Goal: Task Accomplishment & Management: Complete application form

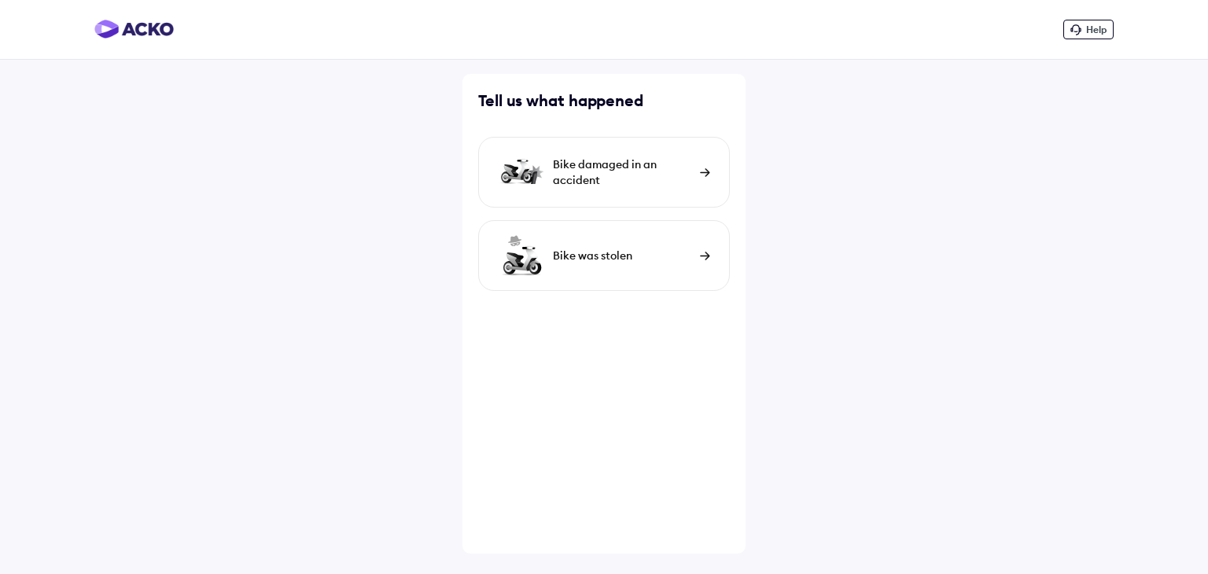
click at [613, 170] on div "Bike damaged in an accident" at bounding box center [622, 171] width 139 height 31
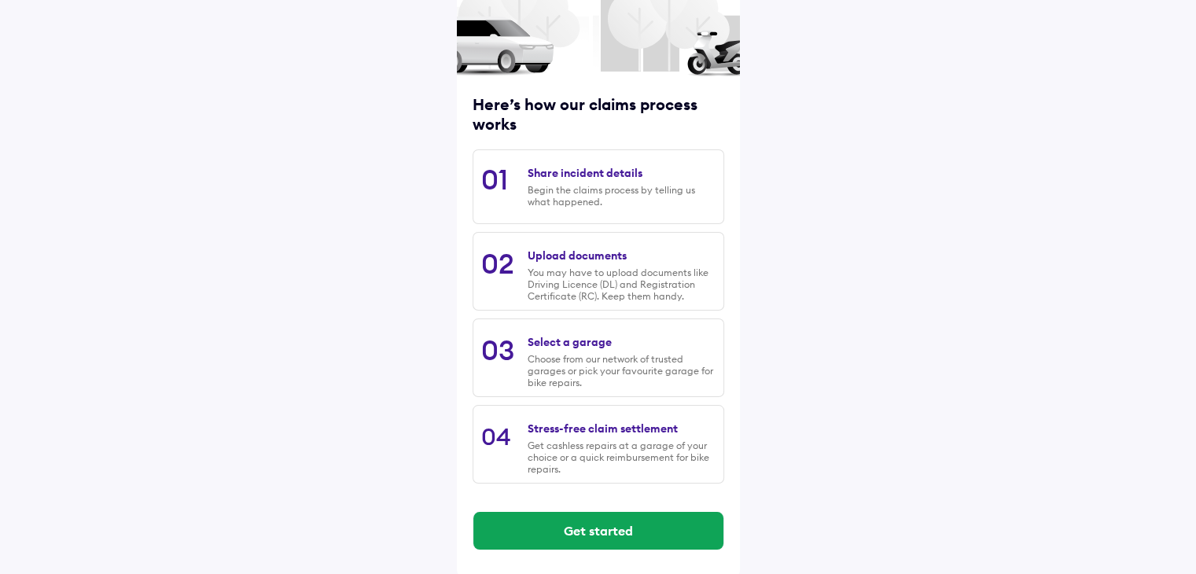
scroll to position [133, 0]
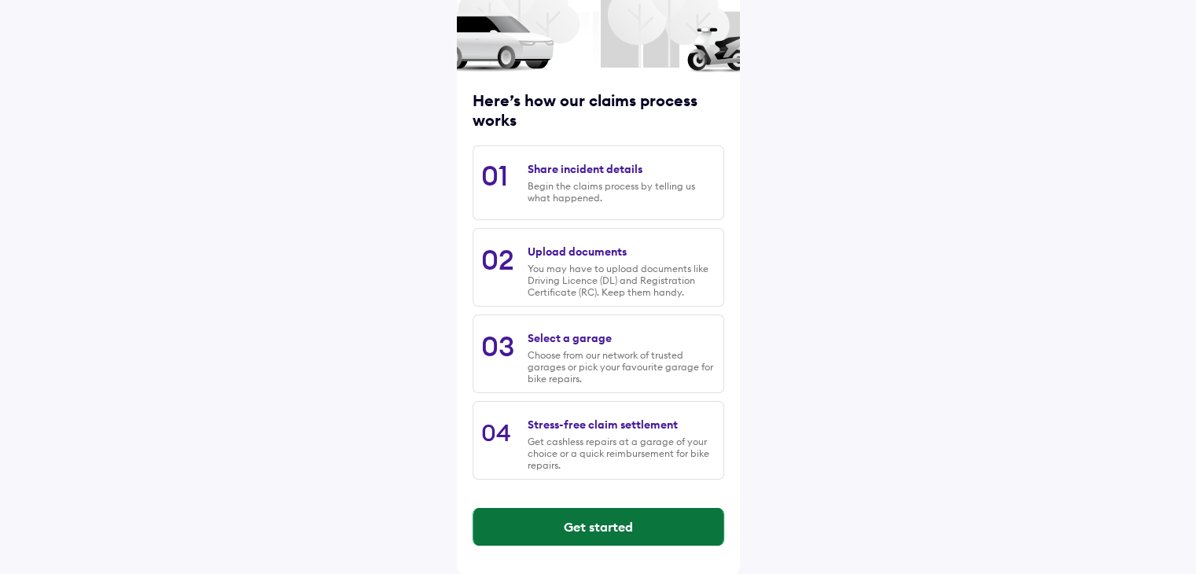
click at [582, 528] on button "Get started" at bounding box center [598, 527] width 250 height 38
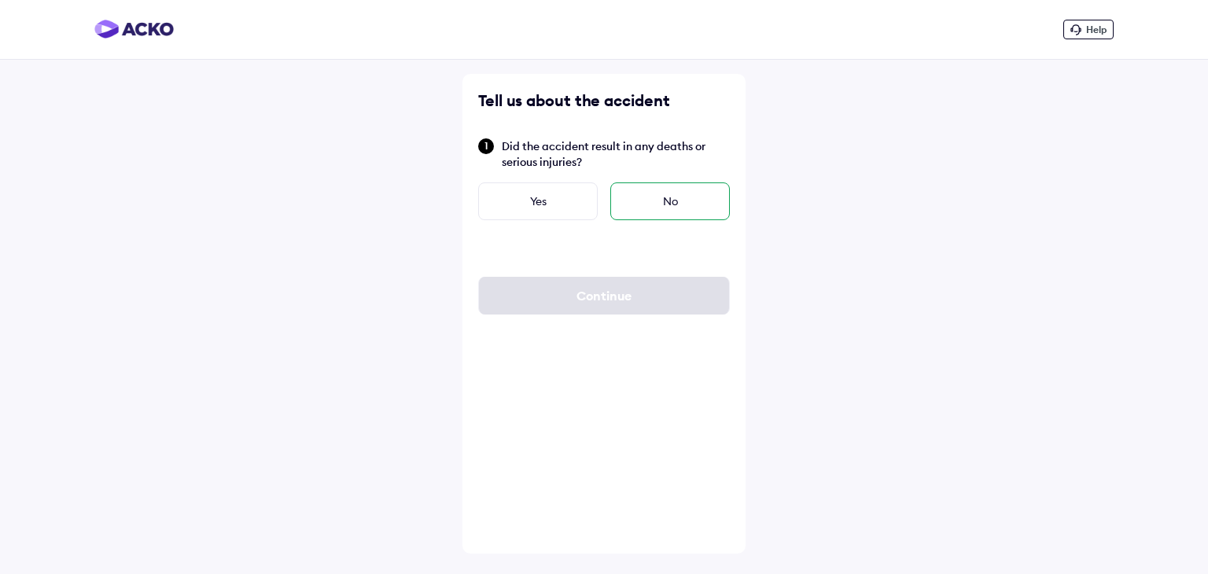
click at [651, 204] on div "No" at bounding box center [669, 201] width 119 height 38
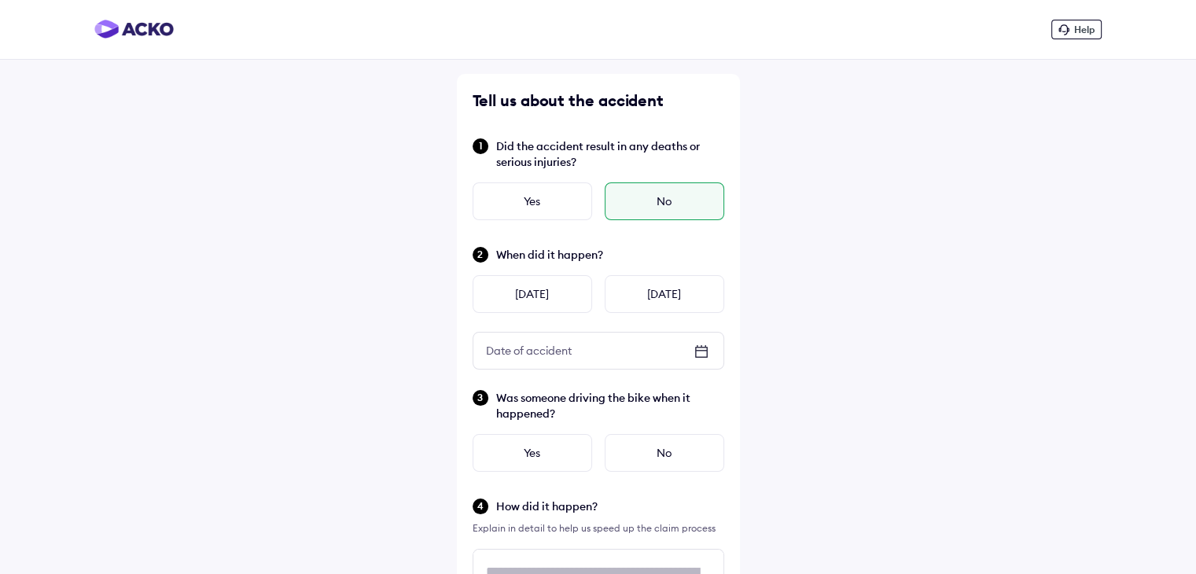
click at [698, 353] on icon at bounding box center [701, 351] width 19 height 19
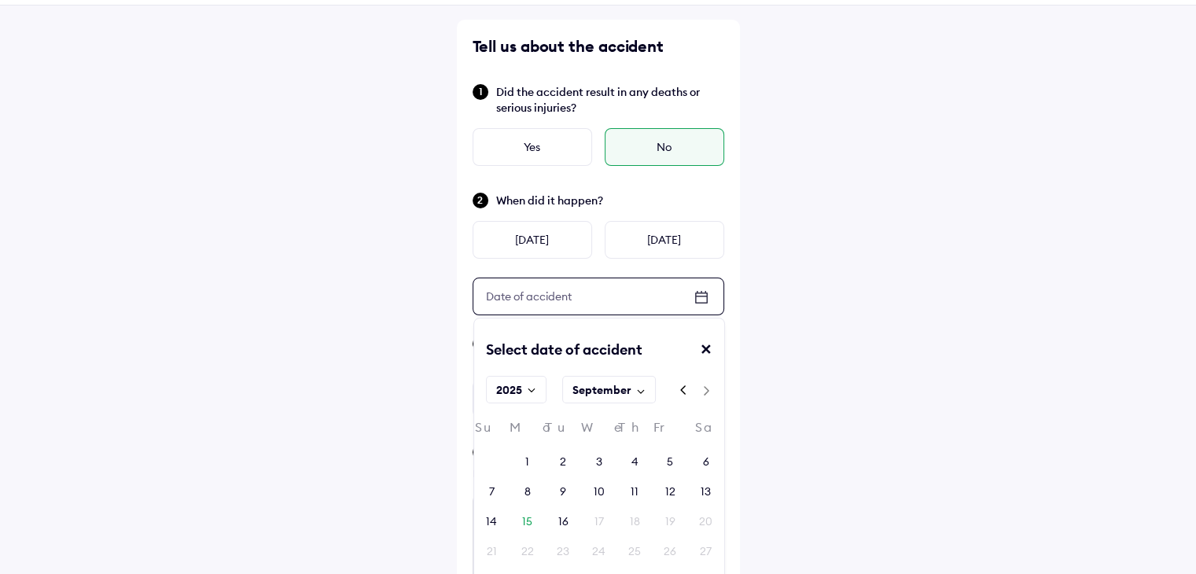
scroll to position [79, 0]
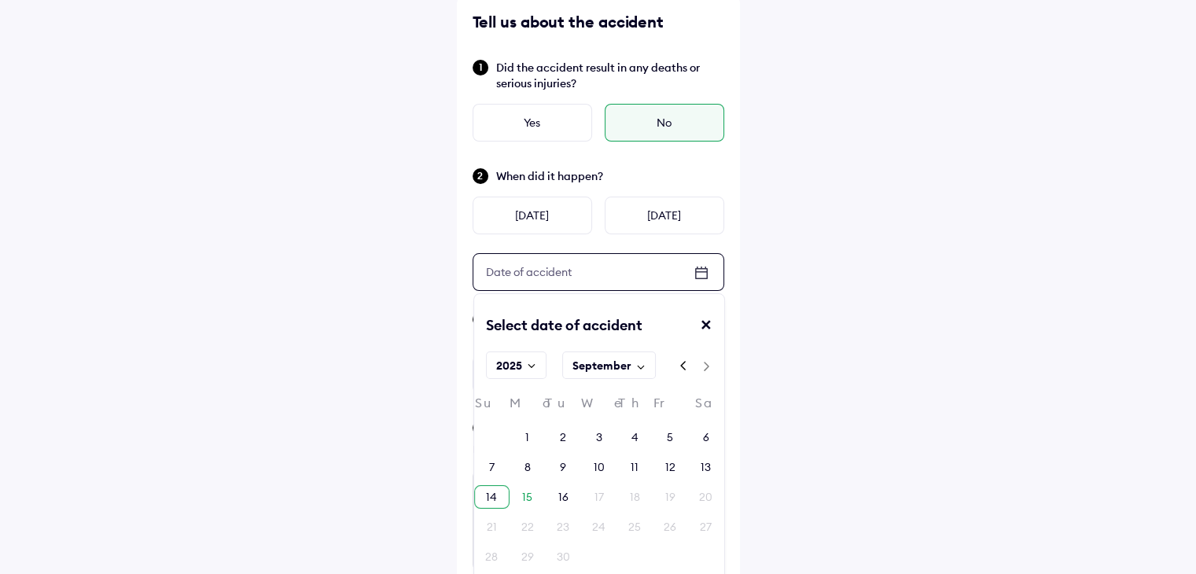
click at [494, 497] on div "14" at bounding box center [491, 497] width 11 height 16
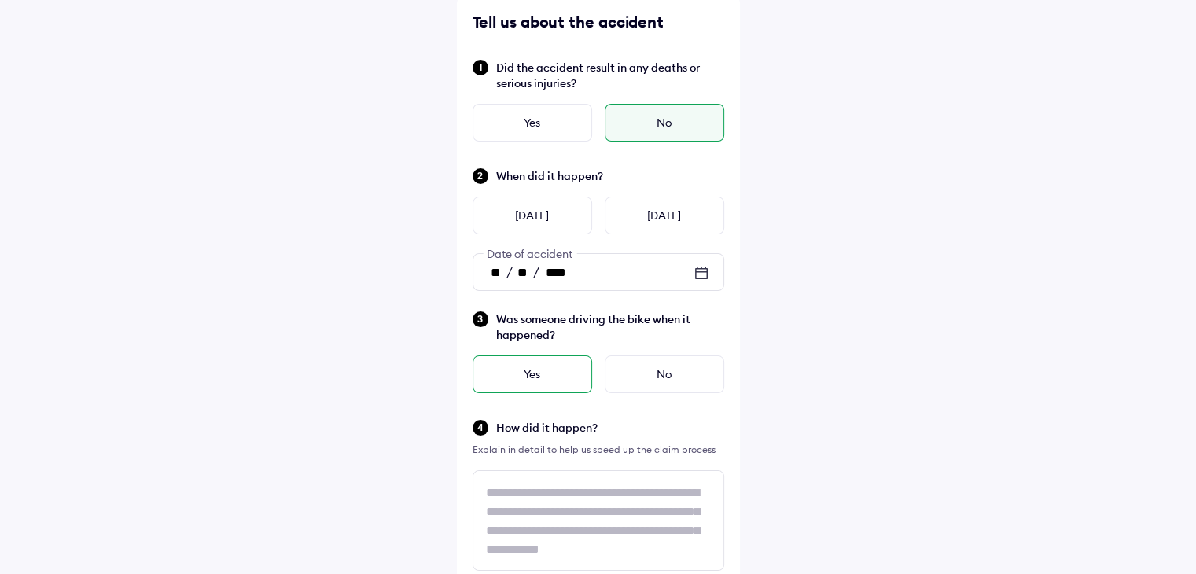
click at [516, 370] on div "Yes" at bounding box center [531, 374] width 119 height 38
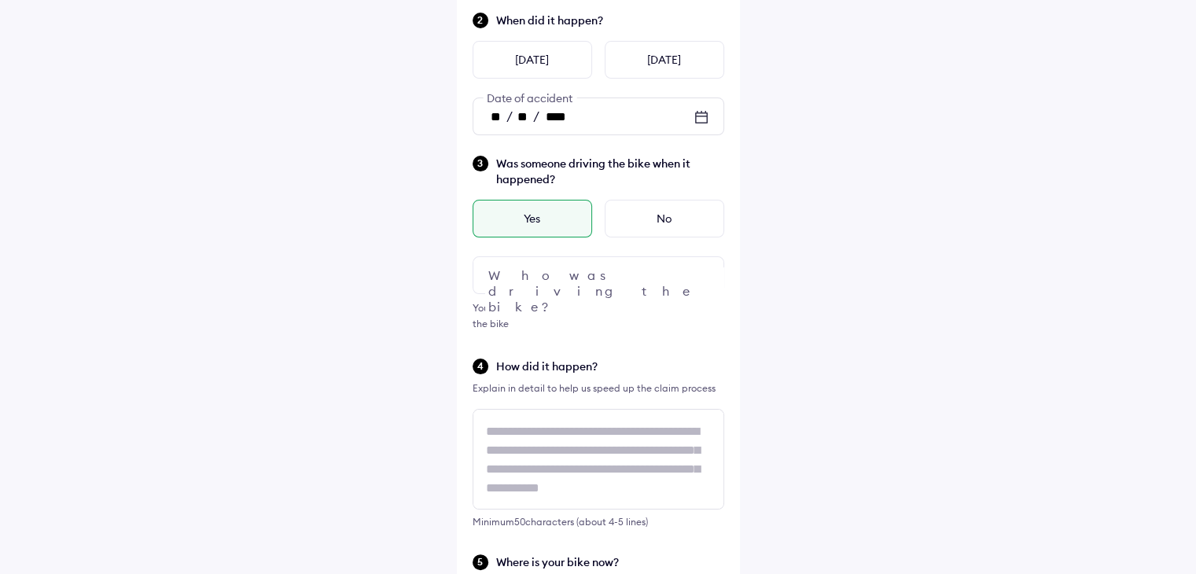
scroll to position [236, 0]
click at [592, 269] on div at bounding box center [598, 274] width 252 height 38
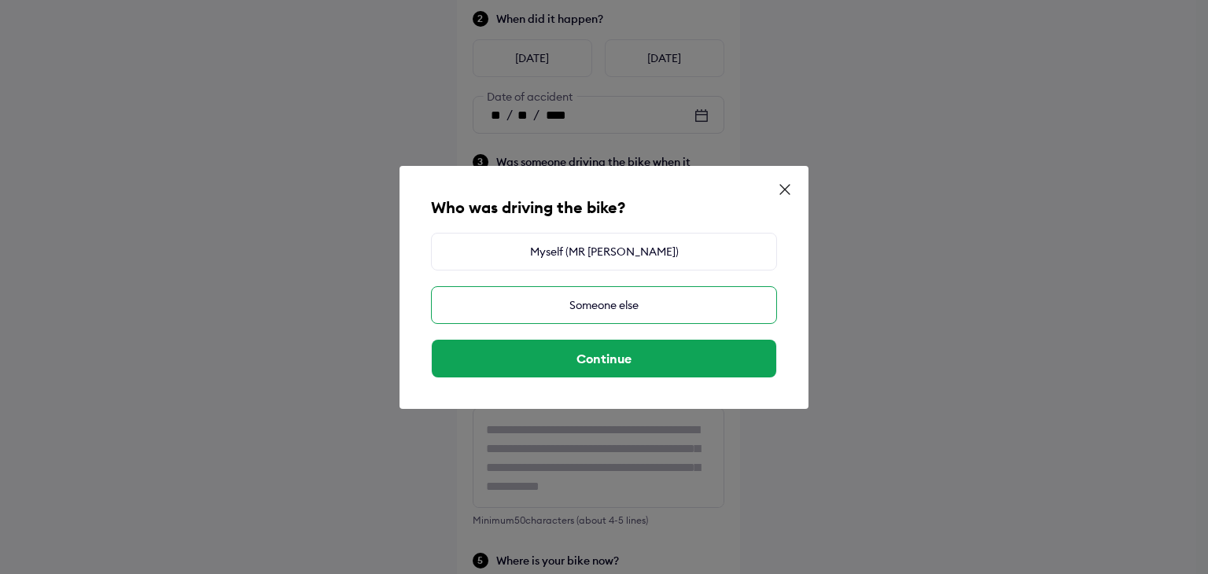
click at [629, 300] on div "Someone else" at bounding box center [604, 305] width 346 height 38
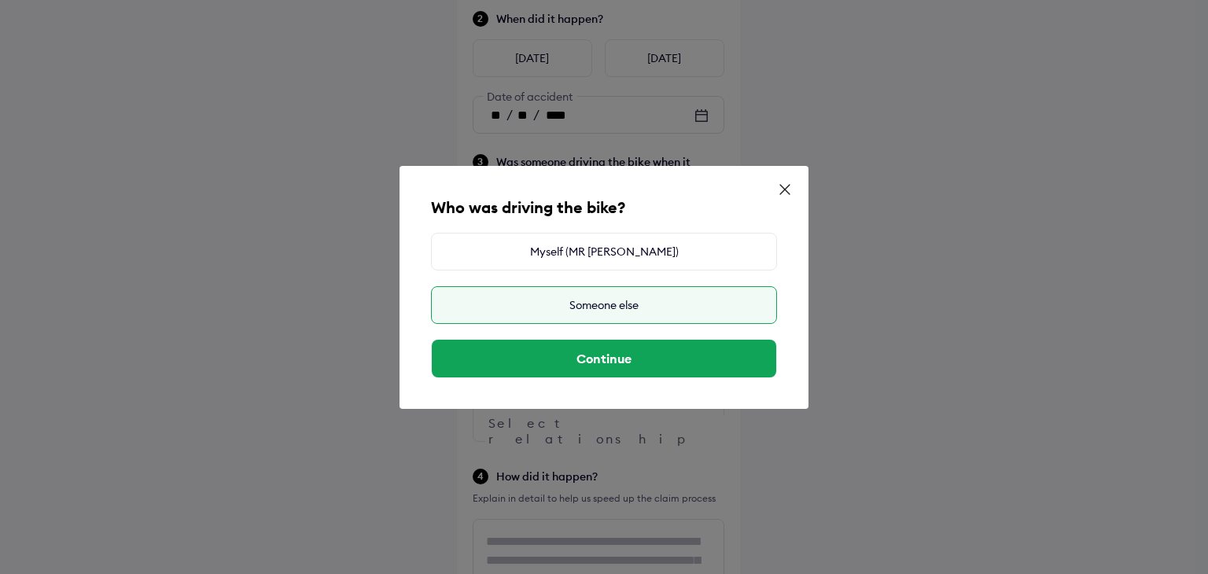
click at [611, 308] on div "Someone else" at bounding box center [604, 305] width 346 height 38
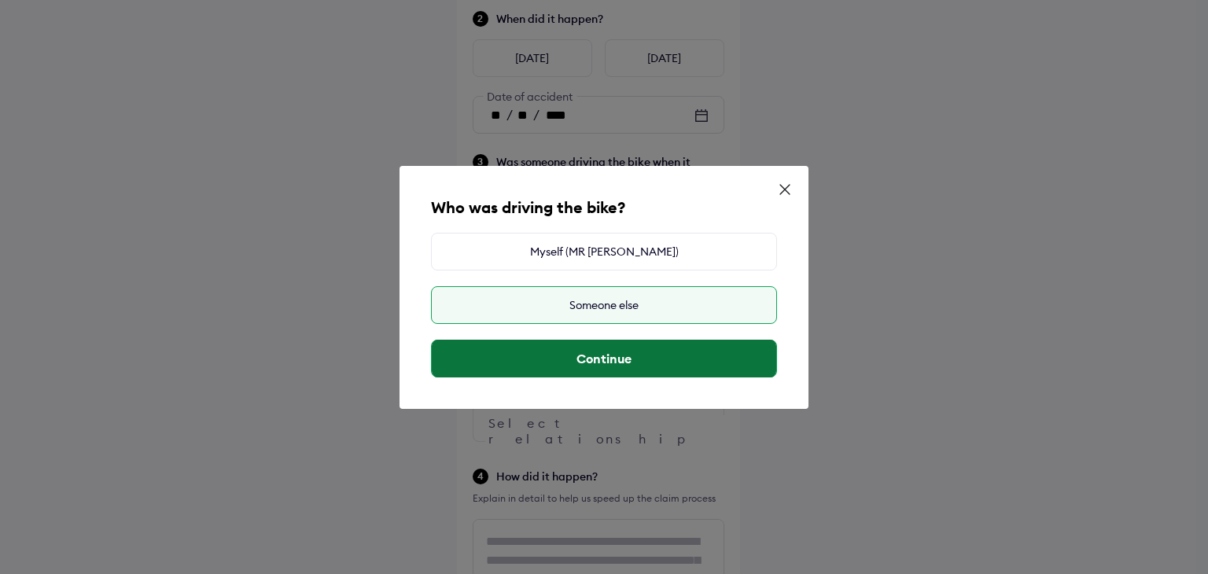
click at [612, 355] on button "Continue" at bounding box center [604, 359] width 344 height 38
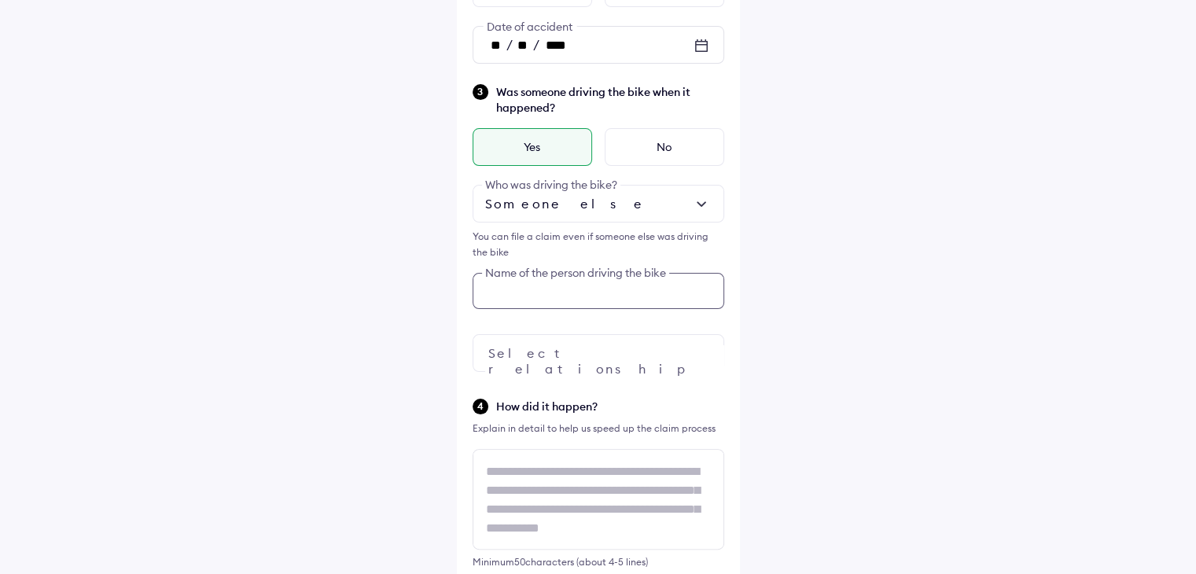
click at [573, 368] on div "Was someone driving the bike when it happened? Yes No Someone else Who was driv…" at bounding box center [598, 227] width 252 height 289
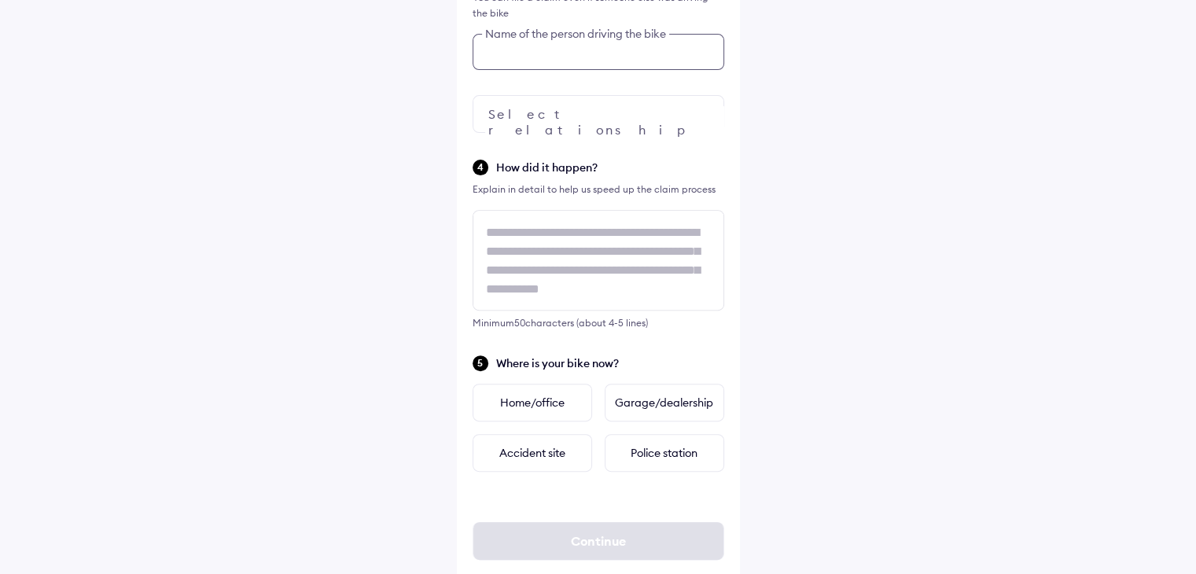
scroll to position [546, 0]
click at [650, 399] on div "Garage/dealership" at bounding box center [664, 402] width 119 height 38
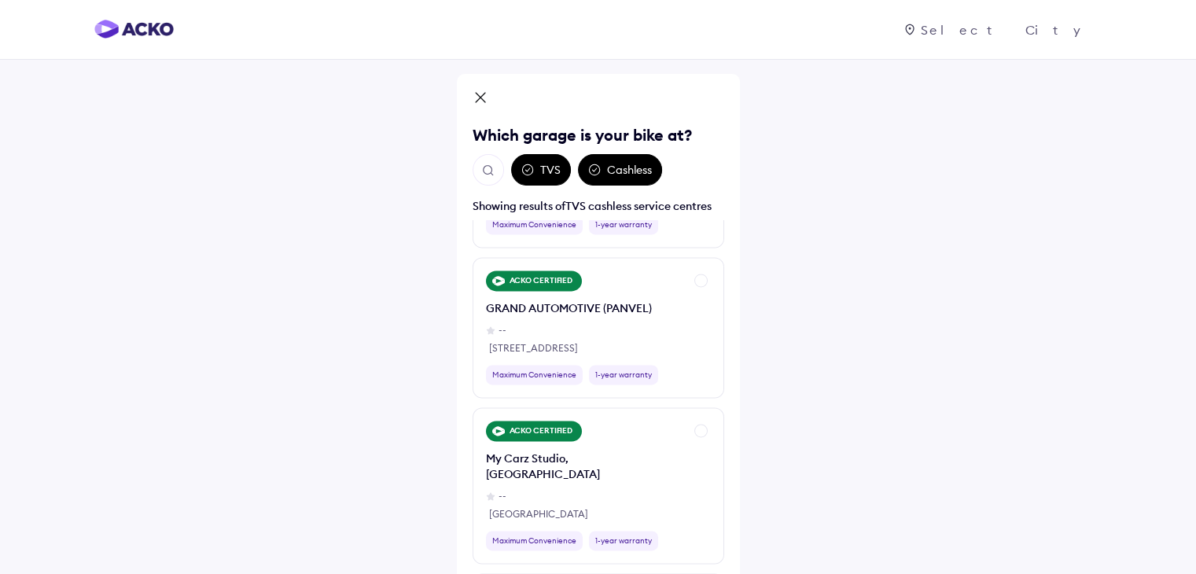
scroll to position [2516, 0]
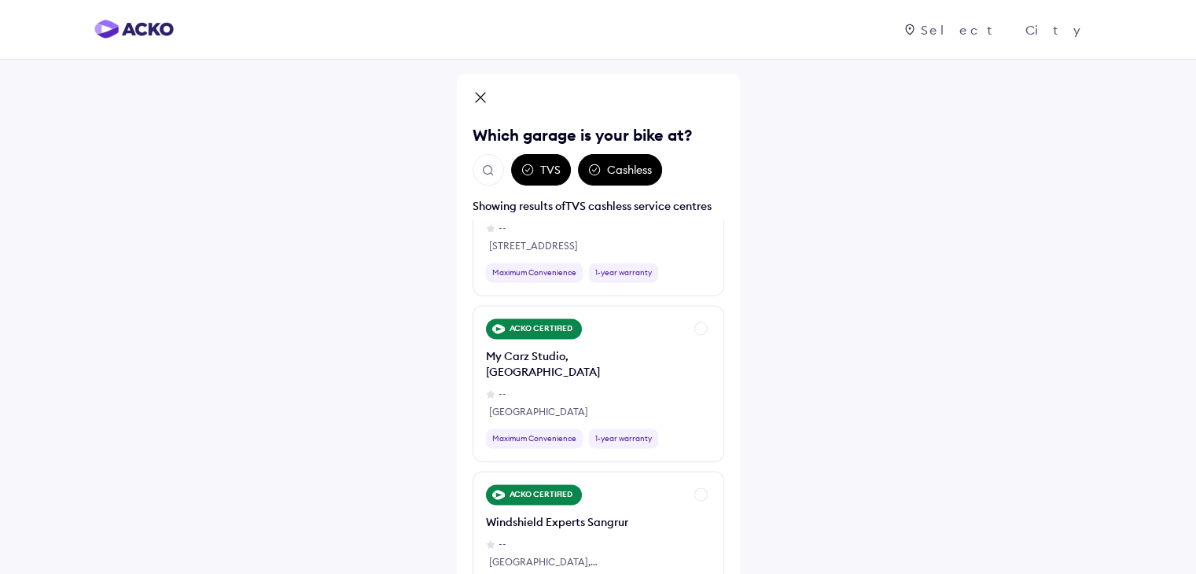
click at [484, 168] on img "Open search" at bounding box center [488, 171] width 14 height 14
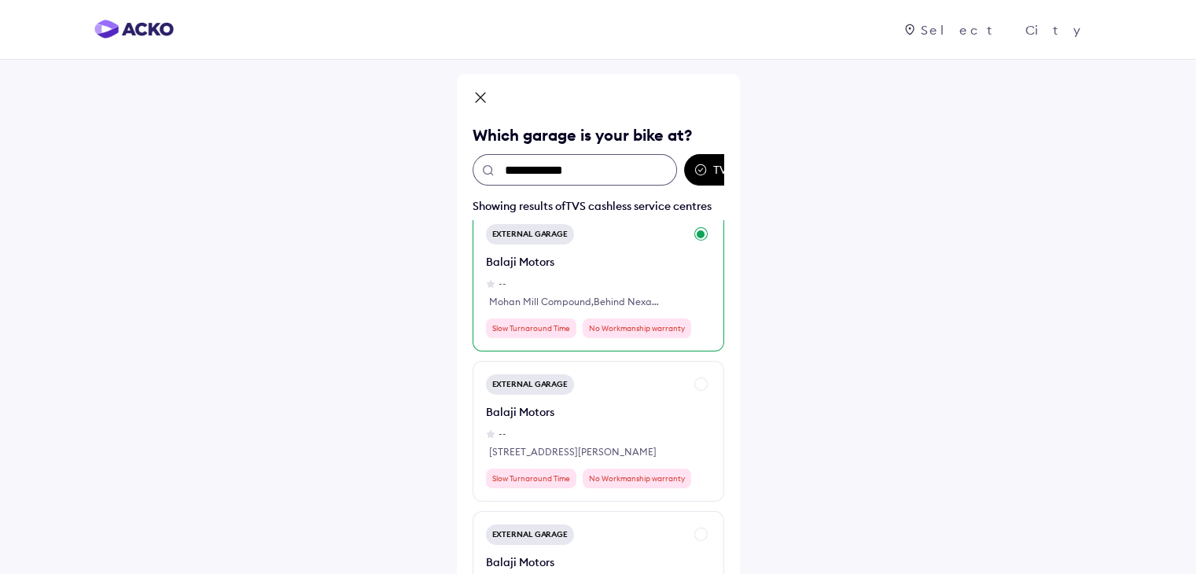
scroll to position [0, 0]
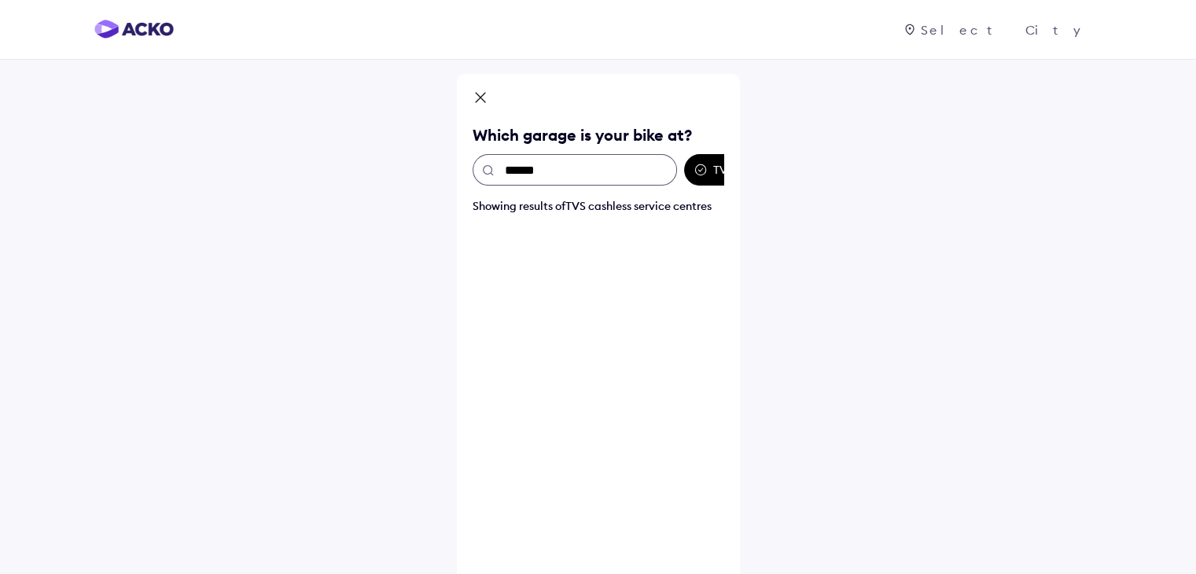
type input "*****"
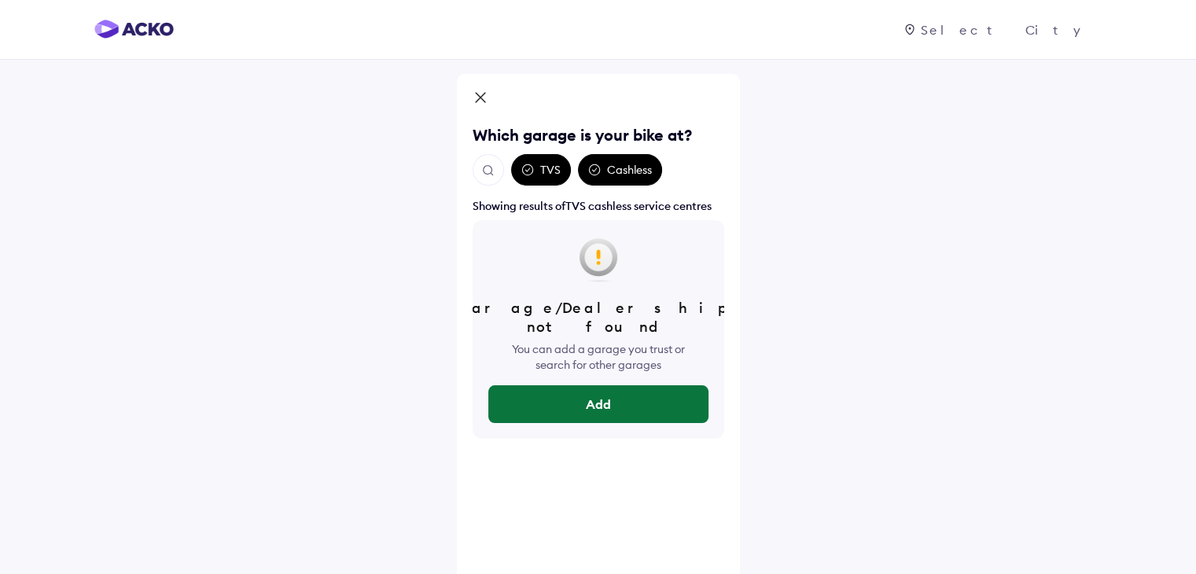
click at [586, 388] on button "Add" at bounding box center [598, 404] width 220 height 38
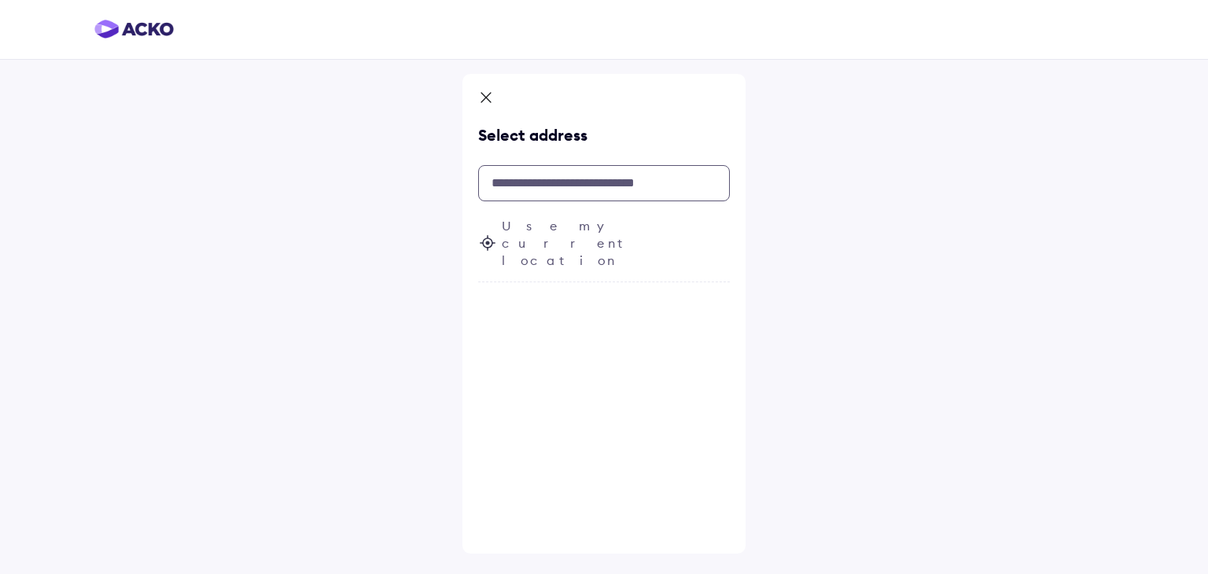
click at [564, 178] on input "text" at bounding box center [604, 183] width 252 height 36
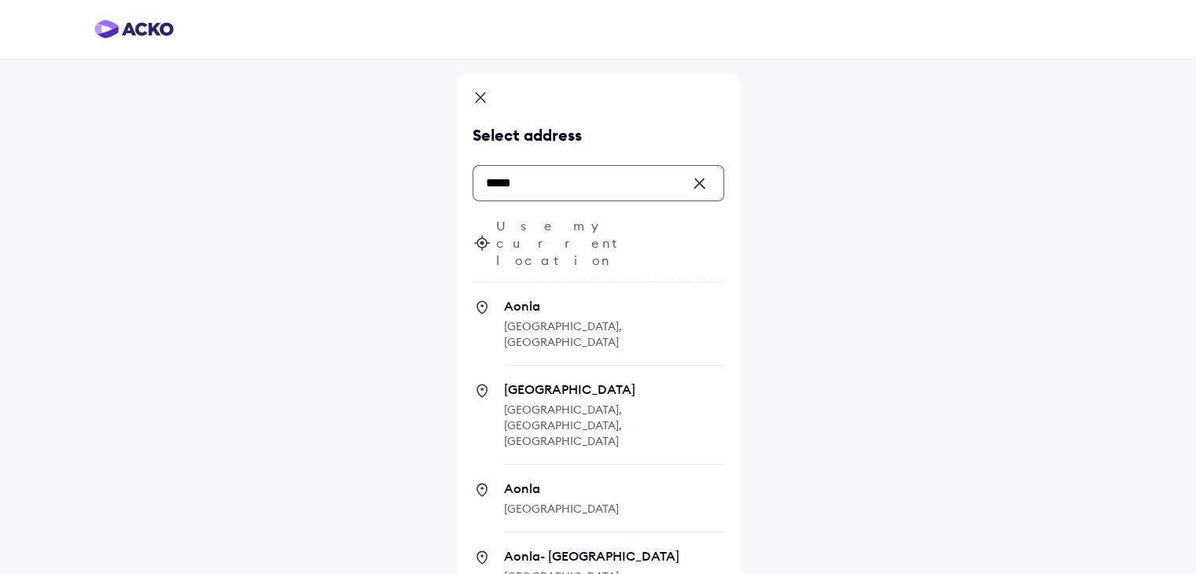
click at [547, 319] on span "[GEOGRAPHIC_DATA], [GEOGRAPHIC_DATA]" at bounding box center [563, 334] width 118 height 30
type input "*****"
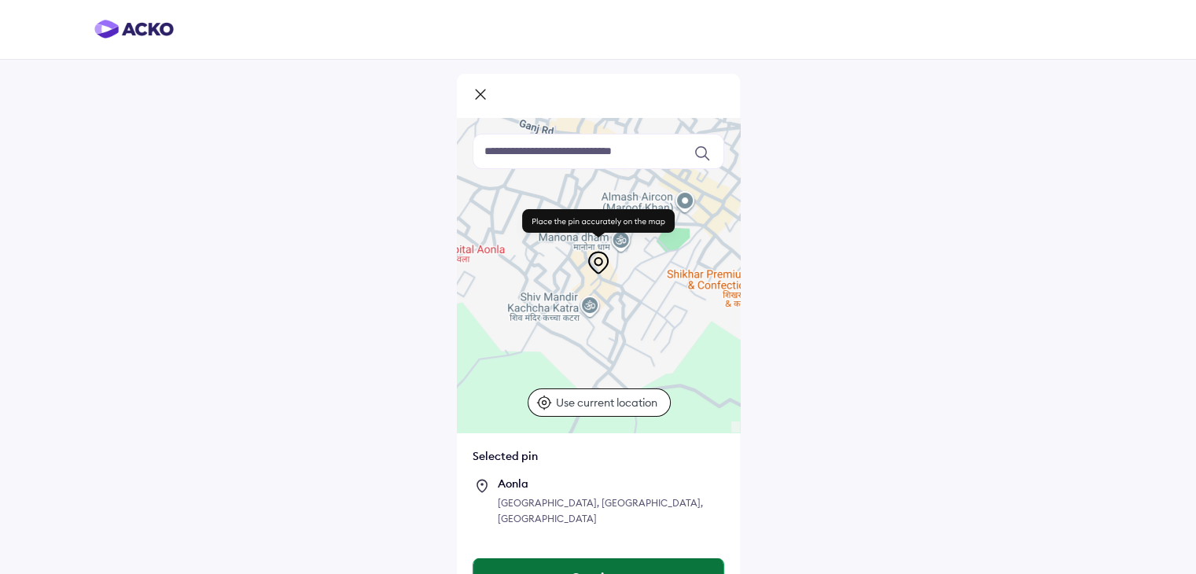
click at [591, 561] on button "Continue" at bounding box center [598, 577] width 250 height 38
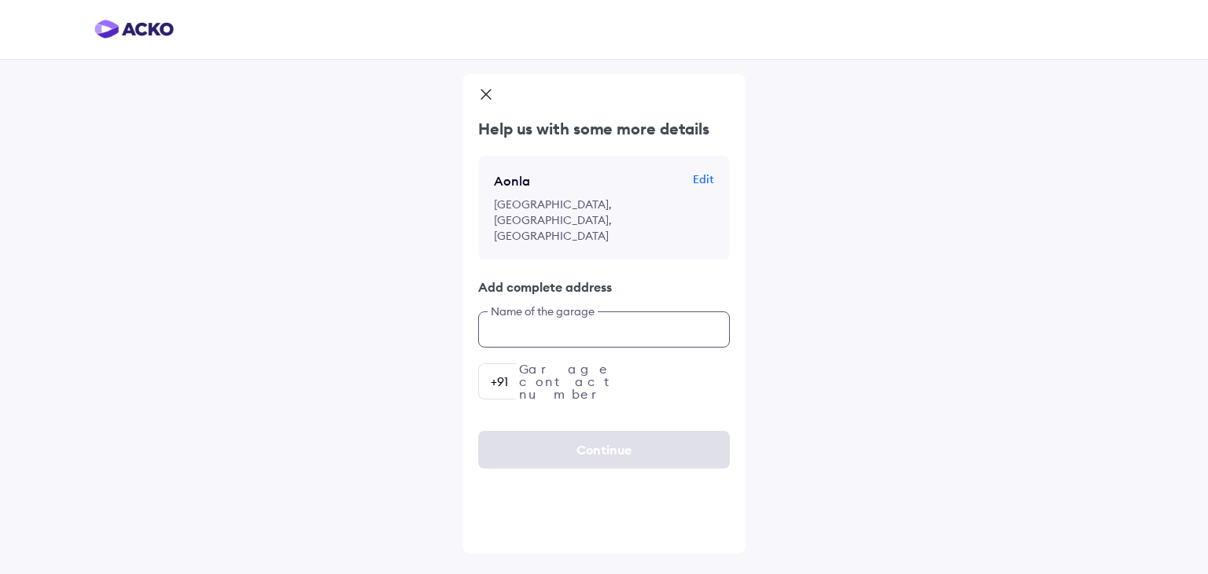
click at [631, 311] on input "text" at bounding box center [604, 329] width 252 height 36
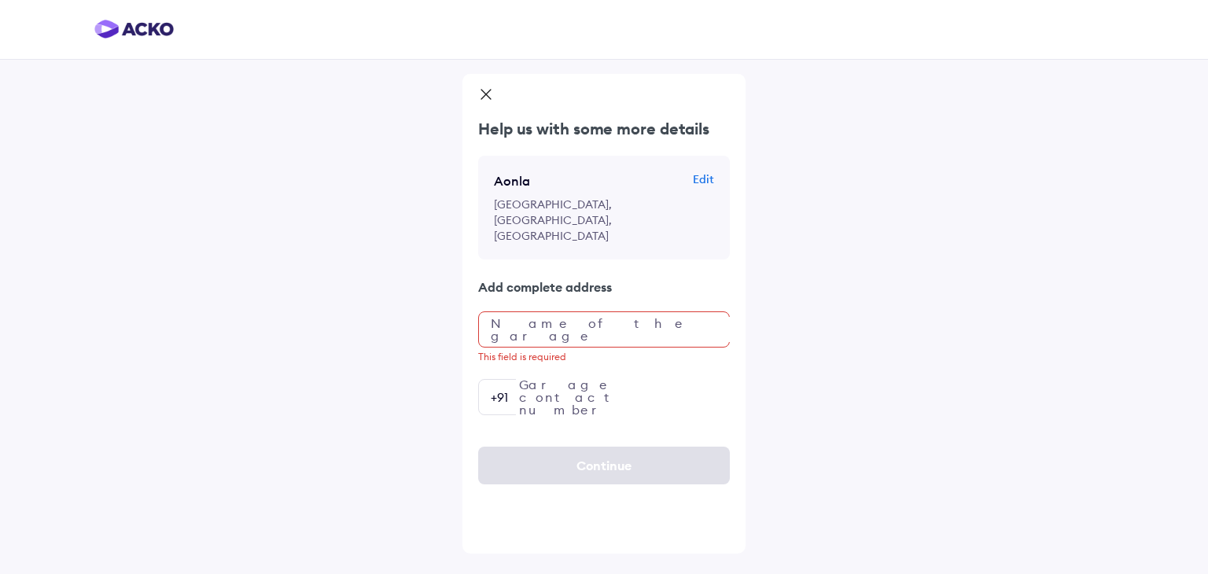
click at [484, 90] on icon at bounding box center [486, 95] width 16 height 19
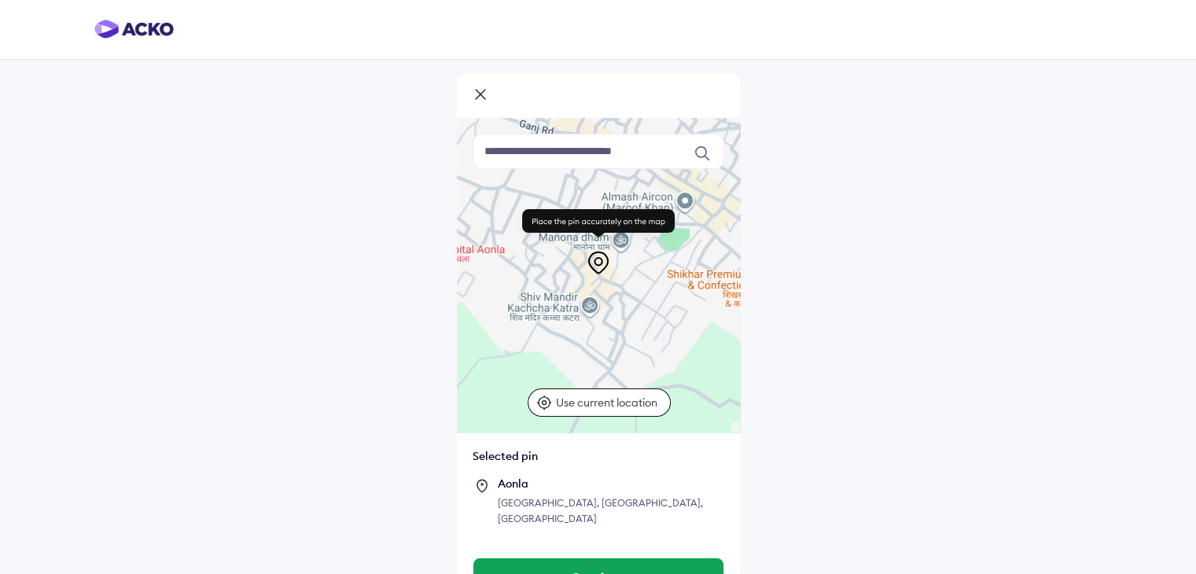
click at [484, 90] on icon at bounding box center [480, 95] width 16 height 19
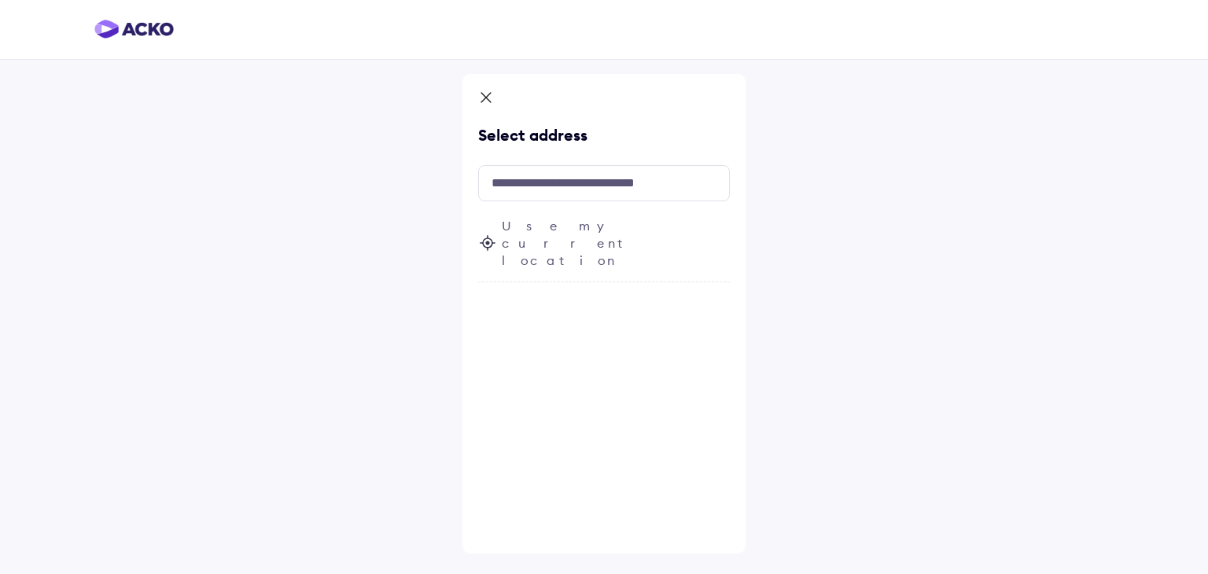
click at [491, 101] on icon at bounding box center [486, 99] width 16 height 19
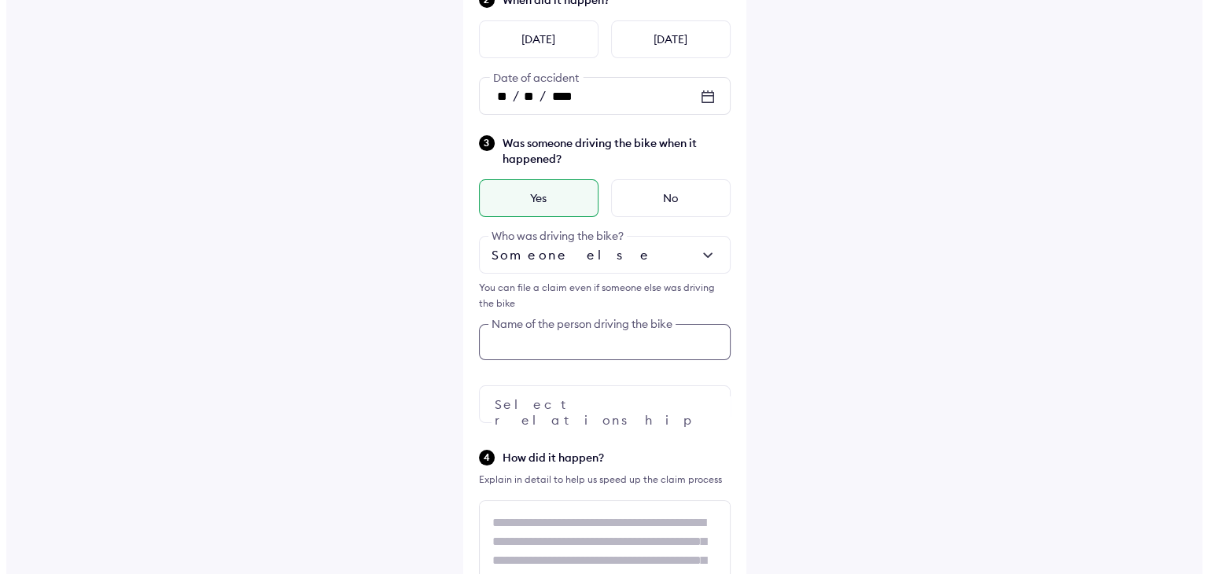
scroll to position [310, 0]
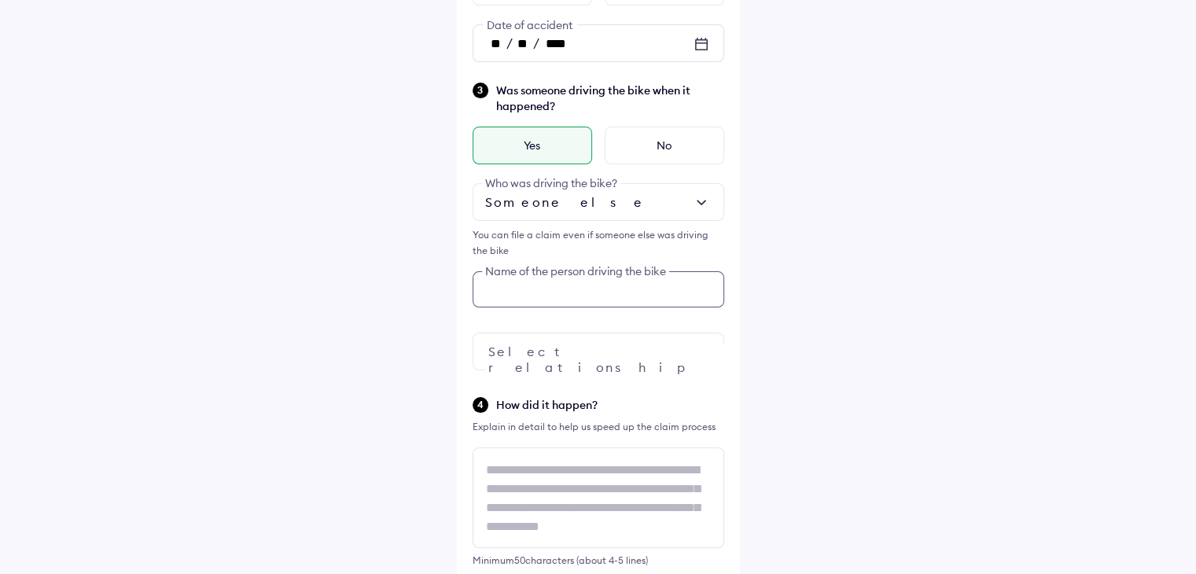
click at [574, 339] on div "Was someone driving the bike when it happened? Yes No Someone else Who was driv…" at bounding box center [598, 225] width 252 height 289
type input "*********"
click at [604, 345] on div at bounding box center [598, 349] width 252 height 38
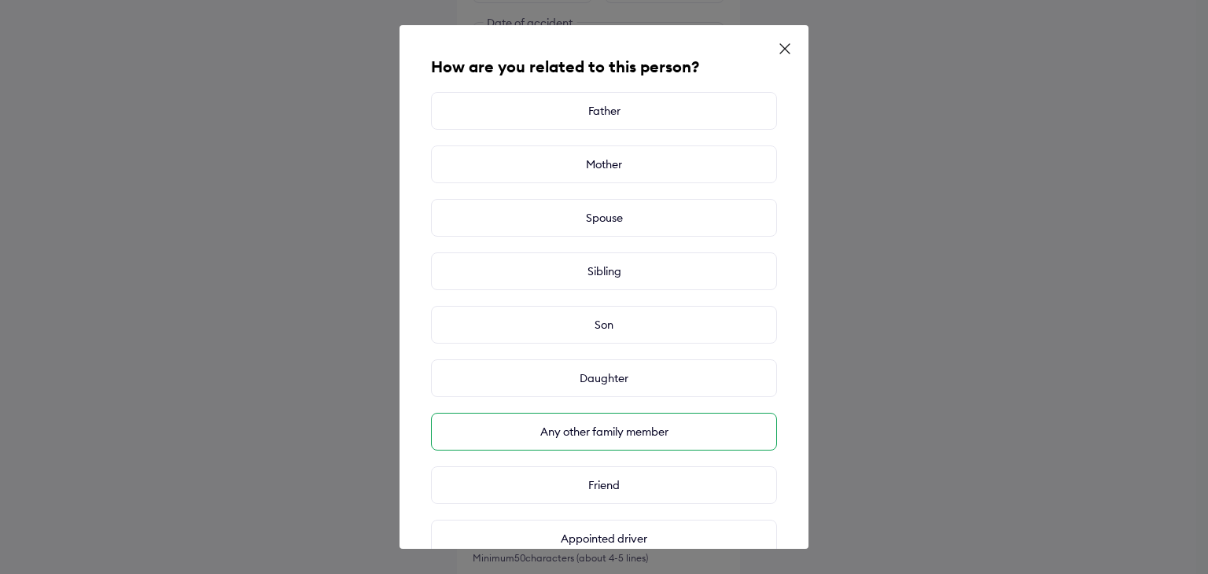
click at [622, 432] on div "Any other family member" at bounding box center [604, 432] width 346 height 38
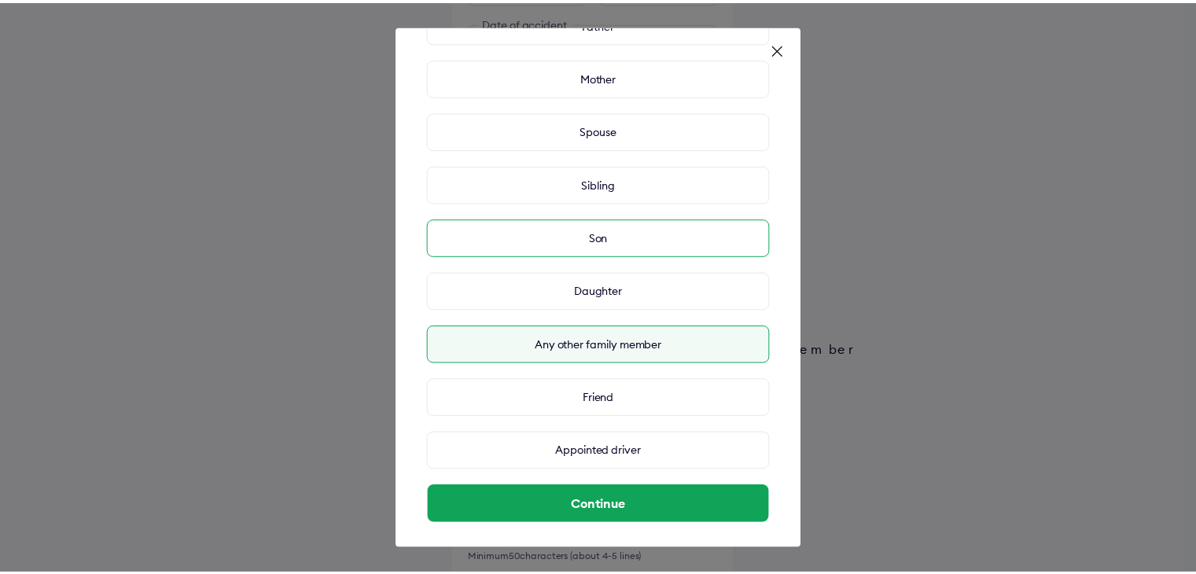
scroll to position [94, 0]
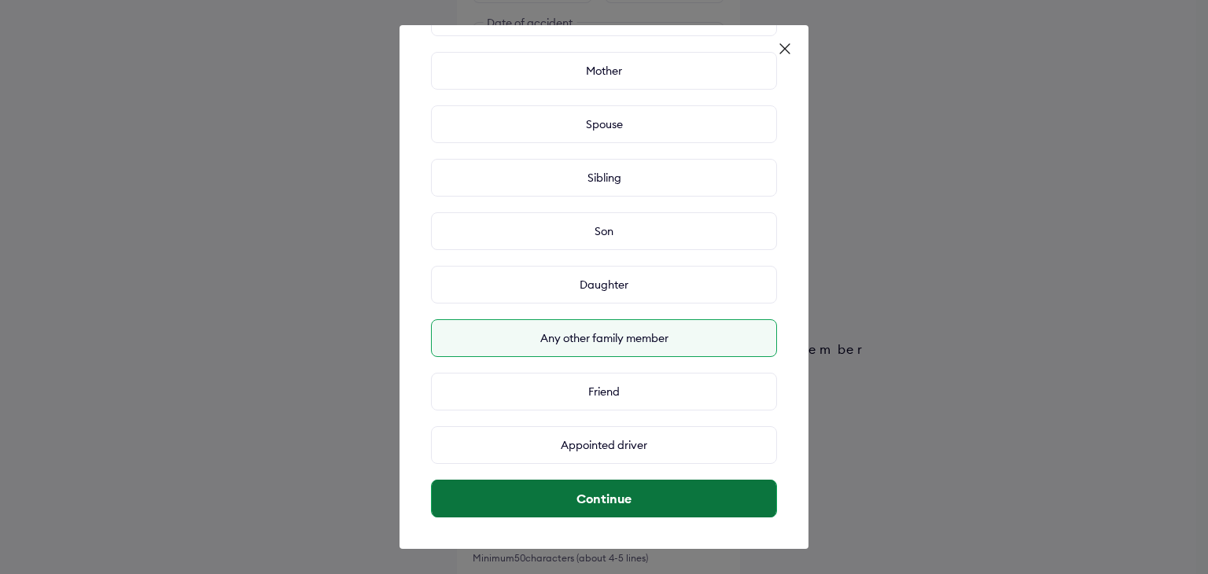
click at [583, 495] on button "Continue" at bounding box center [604, 499] width 344 height 38
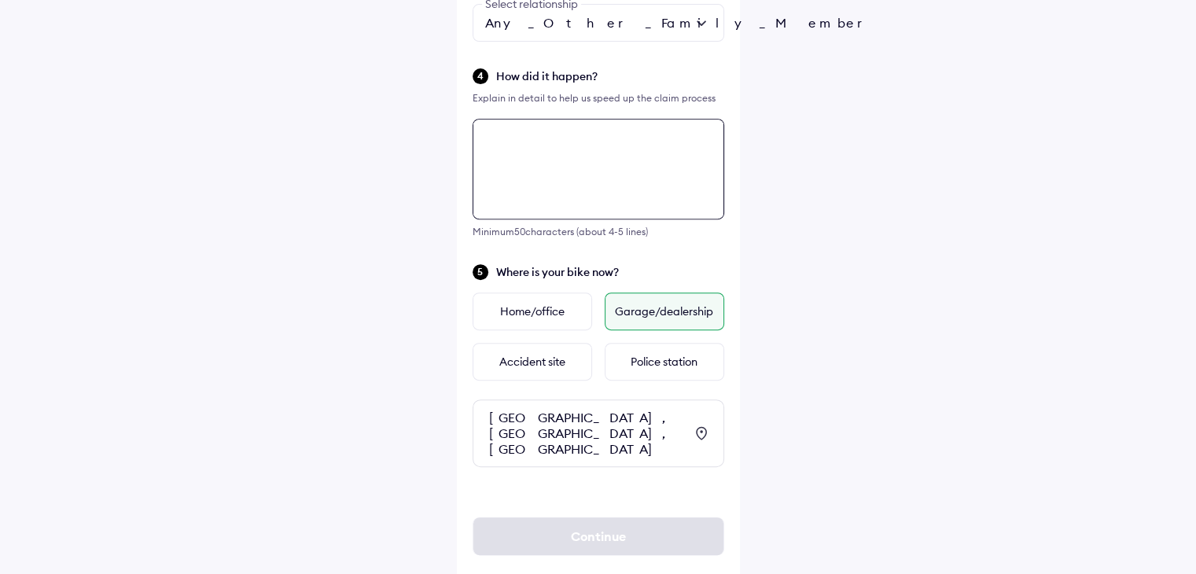
click at [610, 224] on div "Minimum 50 characters (about 4-5 lines)" at bounding box center [598, 178] width 252 height 119
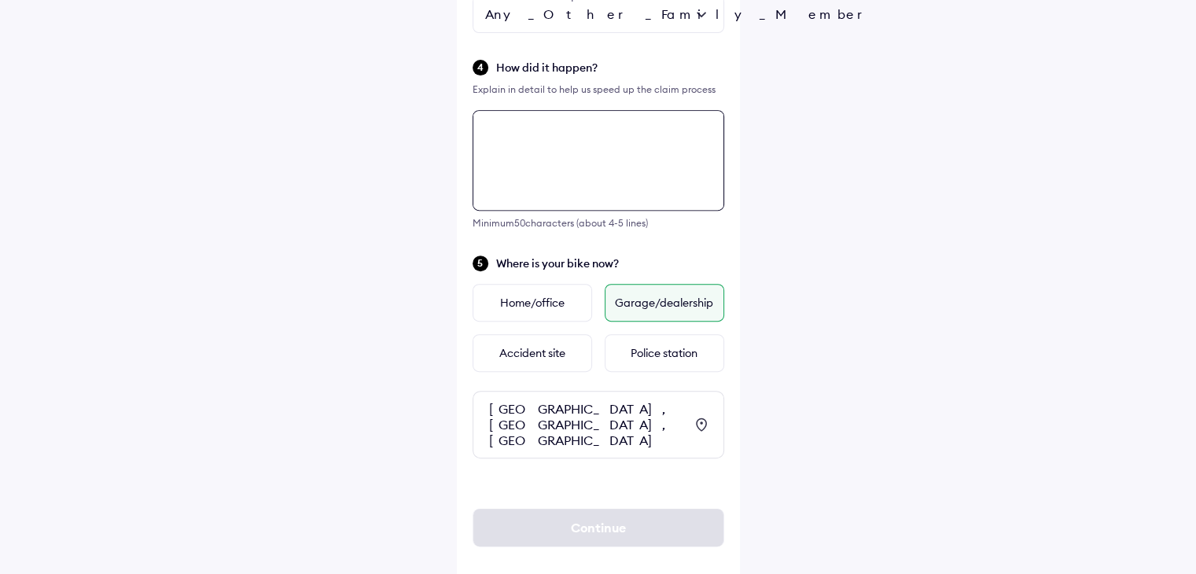
scroll to position [648, 0]
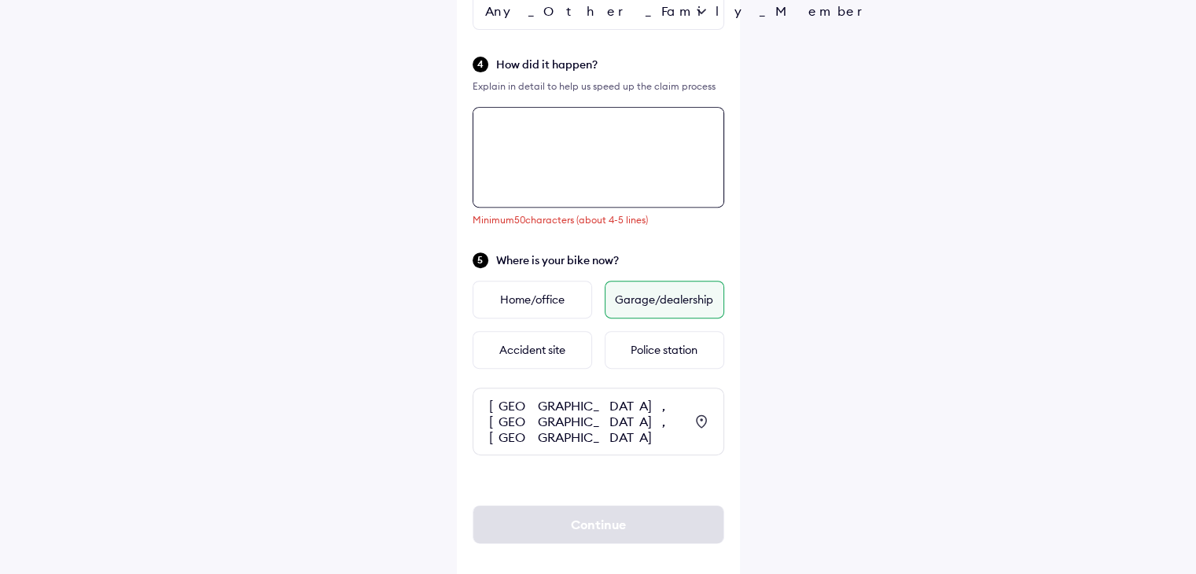
click at [525, 134] on textarea at bounding box center [598, 157] width 252 height 101
click at [516, 142] on textarea at bounding box center [598, 157] width 252 height 101
click at [609, 131] on textarea at bounding box center [598, 157] width 252 height 101
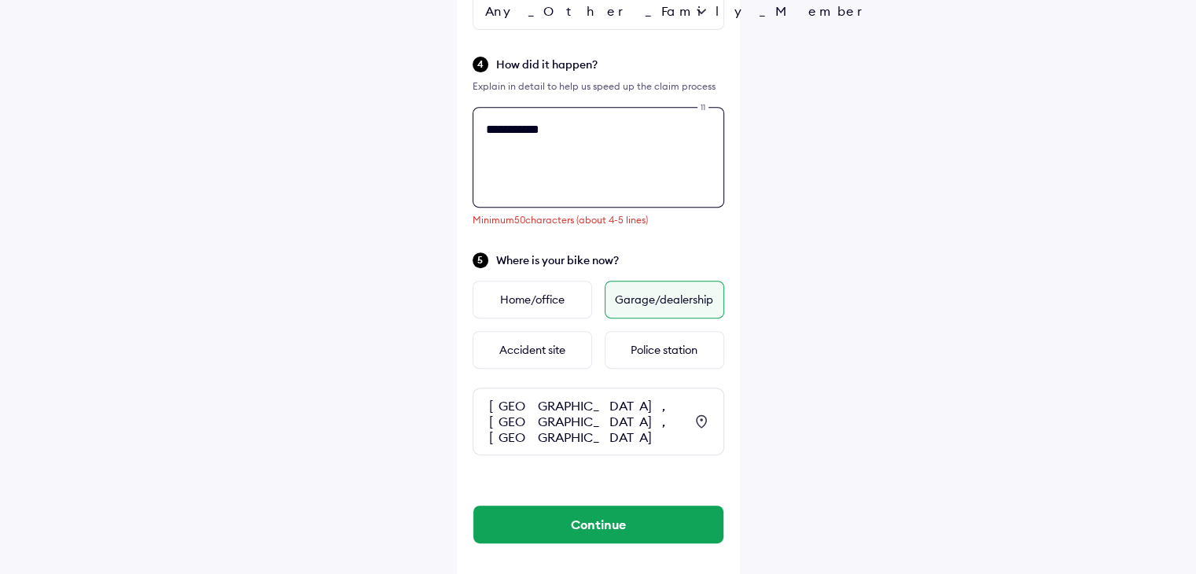
click at [608, 143] on textarea "**********" at bounding box center [598, 157] width 252 height 101
type textarea "**********"
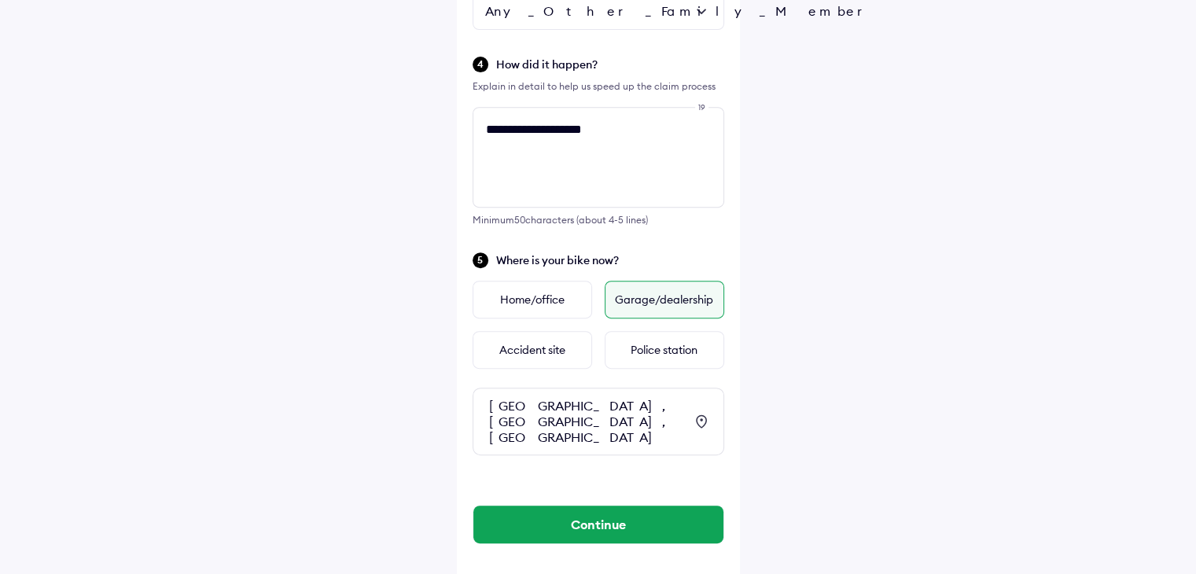
click at [651, 303] on div "Garage/dealership" at bounding box center [664, 300] width 119 height 38
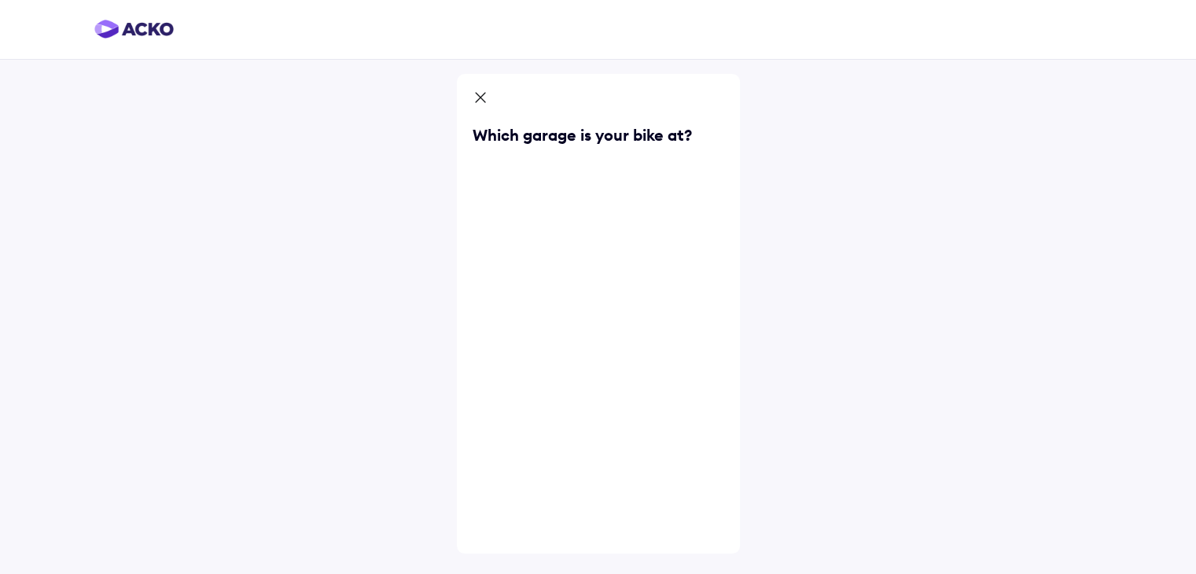
scroll to position [0, 0]
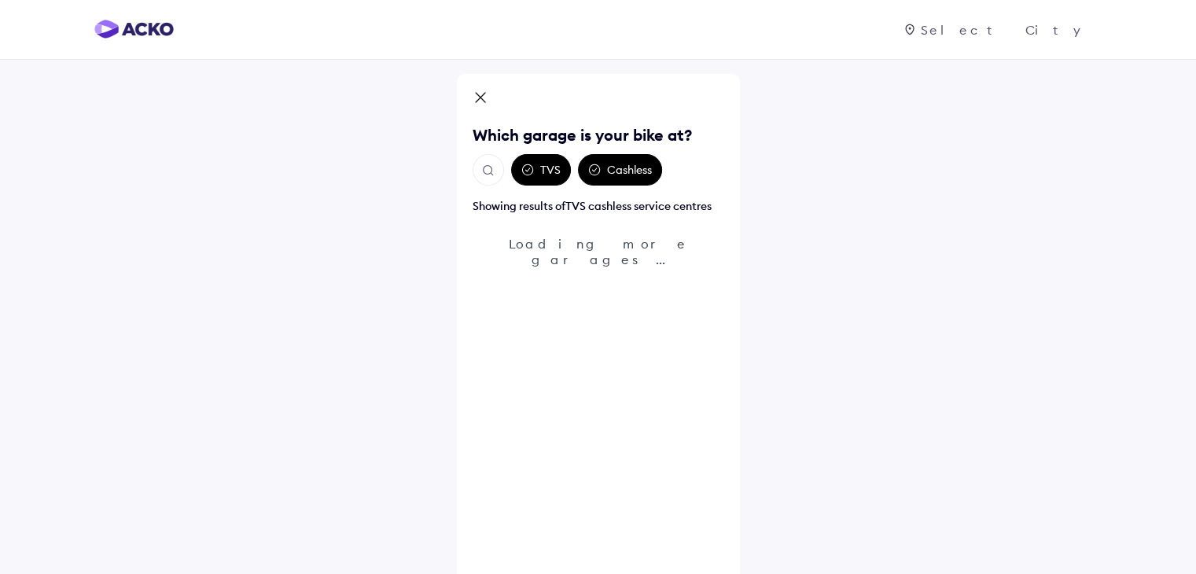
click at [542, 167] on div "TVS" at bounding box center [541, 169] width 60 height 31
click at [487, 171] on img "Open search" at bounding box center [488, 171] width 14 height 14
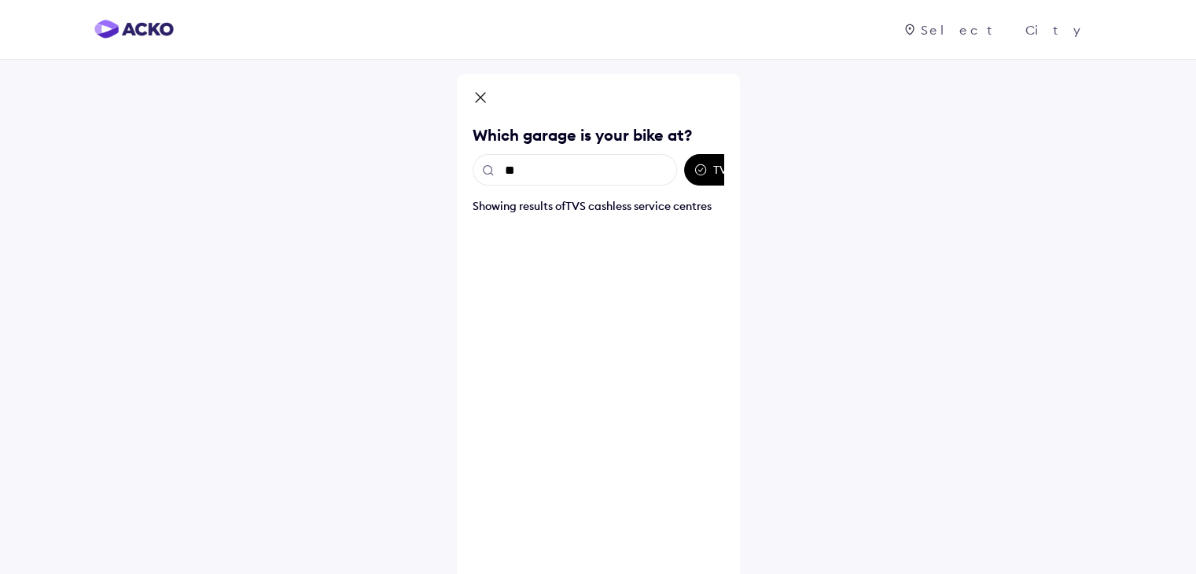
type input "*"
click at [478, 95] on icon at bounding box center [480, 97] width 9 height 9
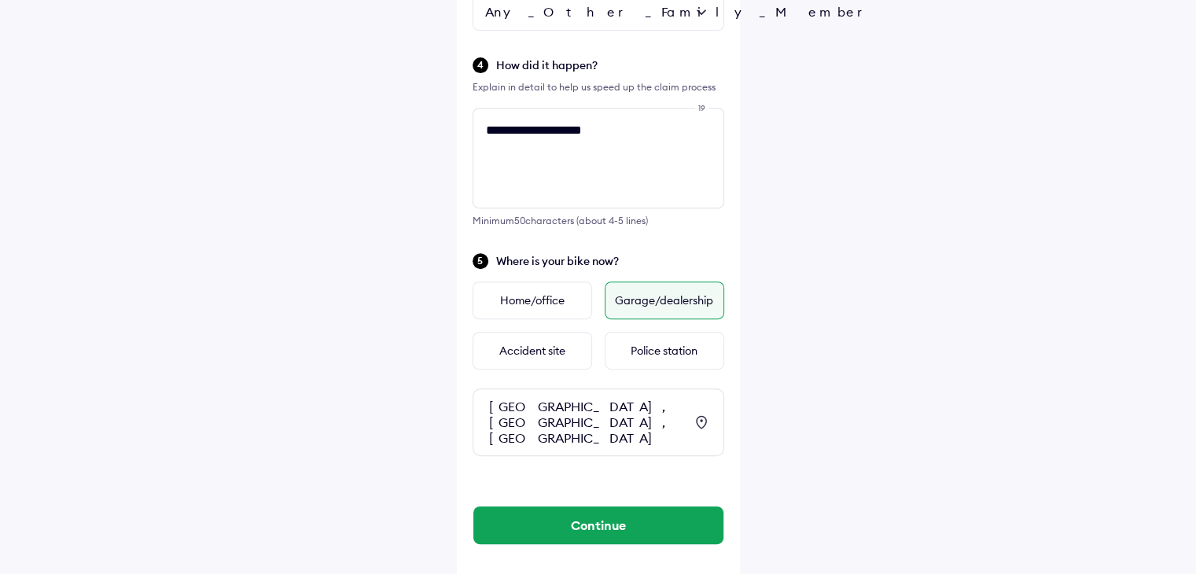
scroll to position [648, 0]
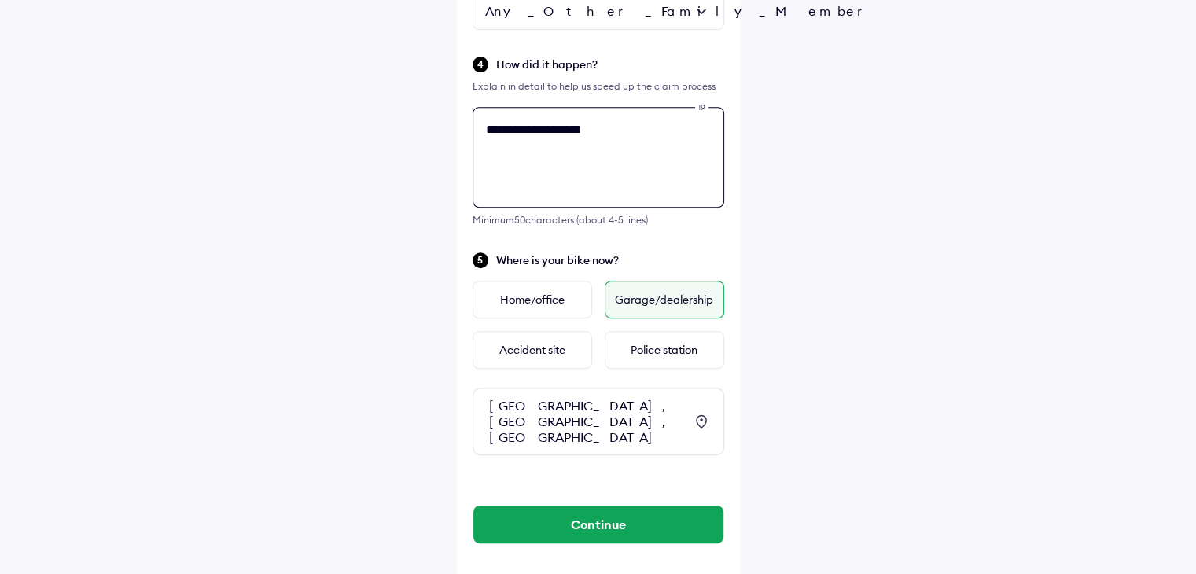
click at [672, 126] on textarea "**********" at bounding box center [598, 157] width 252 height 101
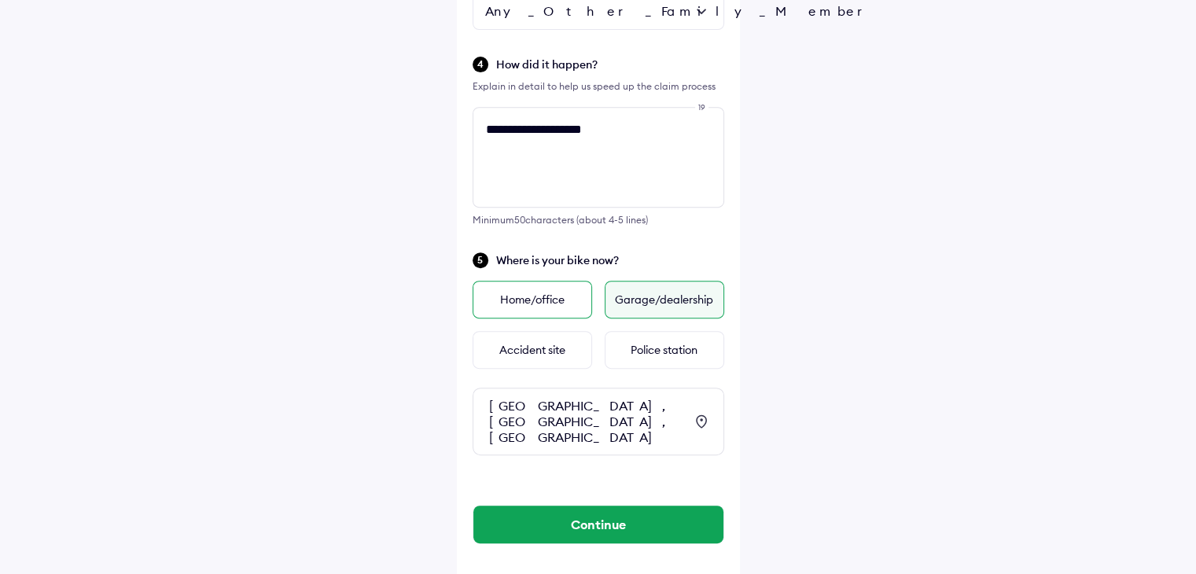
click at [541, 300] on div "Home/office" at bounding box center [531, 300] width 119 height 38
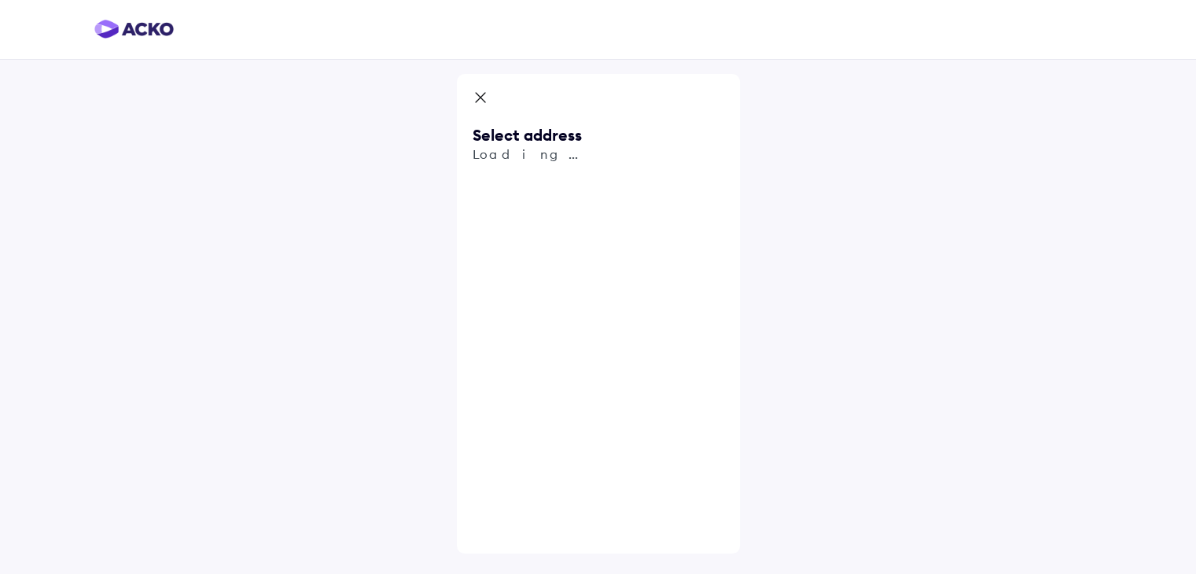
scroll to position [0, 0]
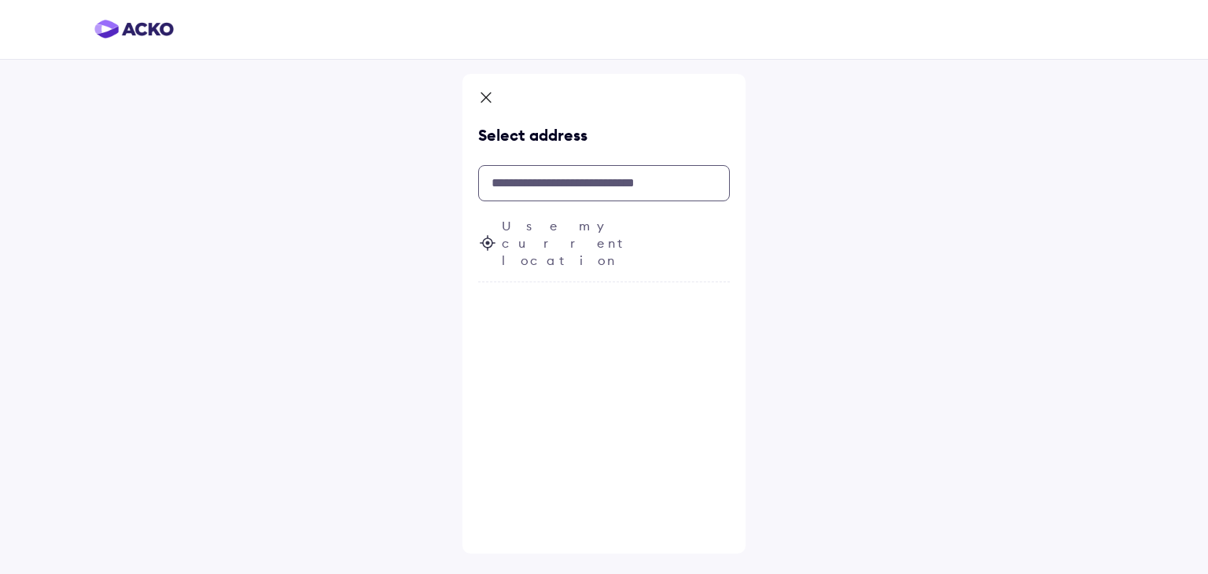
click at [568, 183] on input "text" at bounding box center [604, 183] width 252 height 36
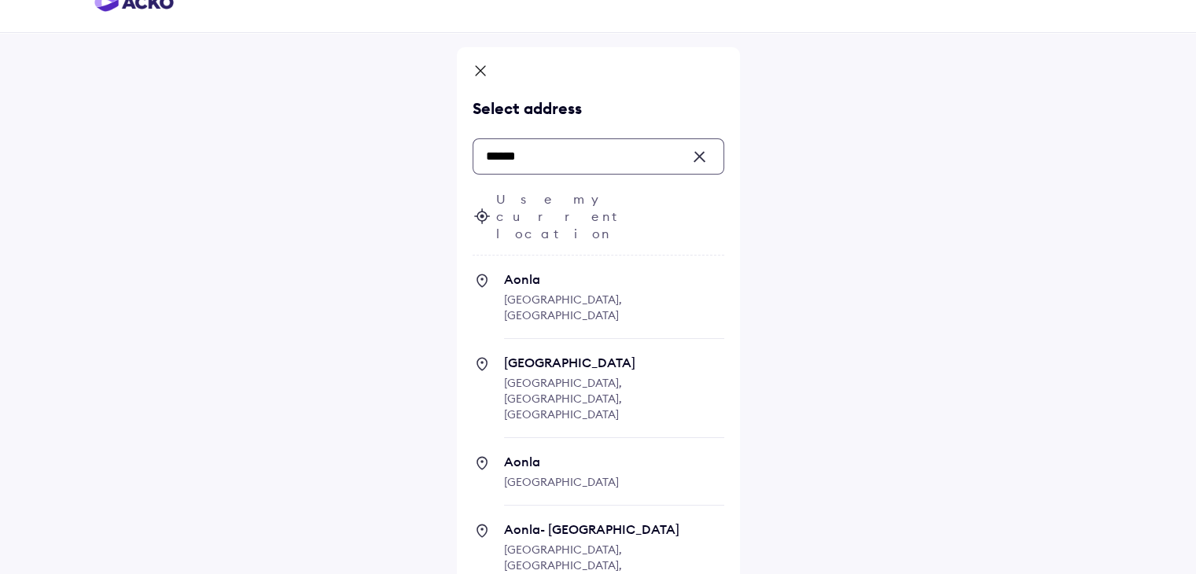
scroll to position [28, 0]
click at [509, 270] on span "Aonla" at bounding box center [614, 278] width 220 height 16
type input "*****"
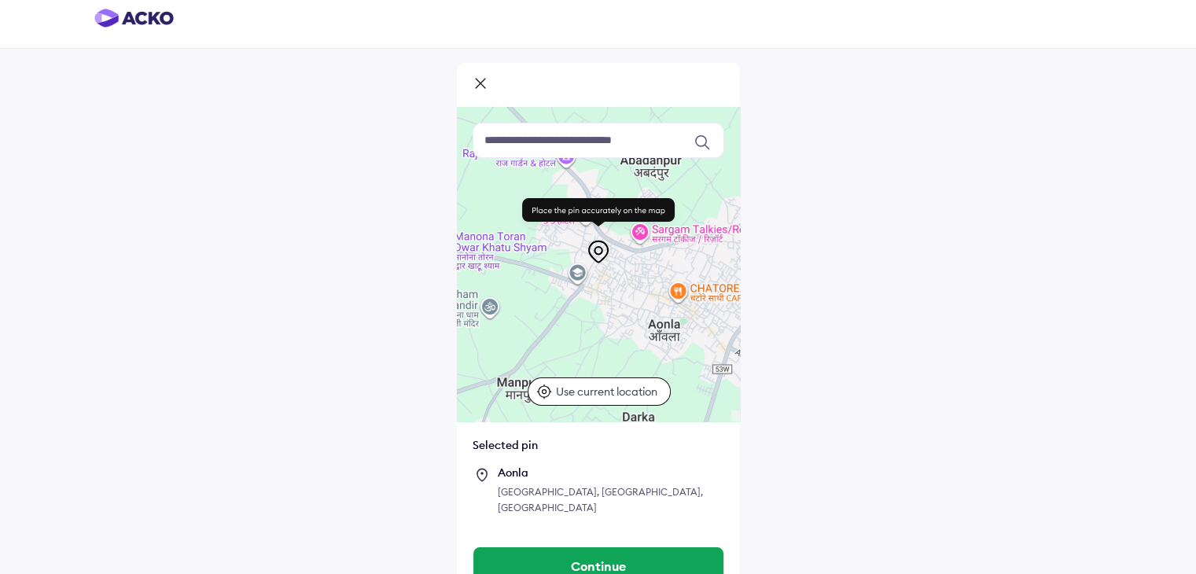
scroll to position [22, 0]
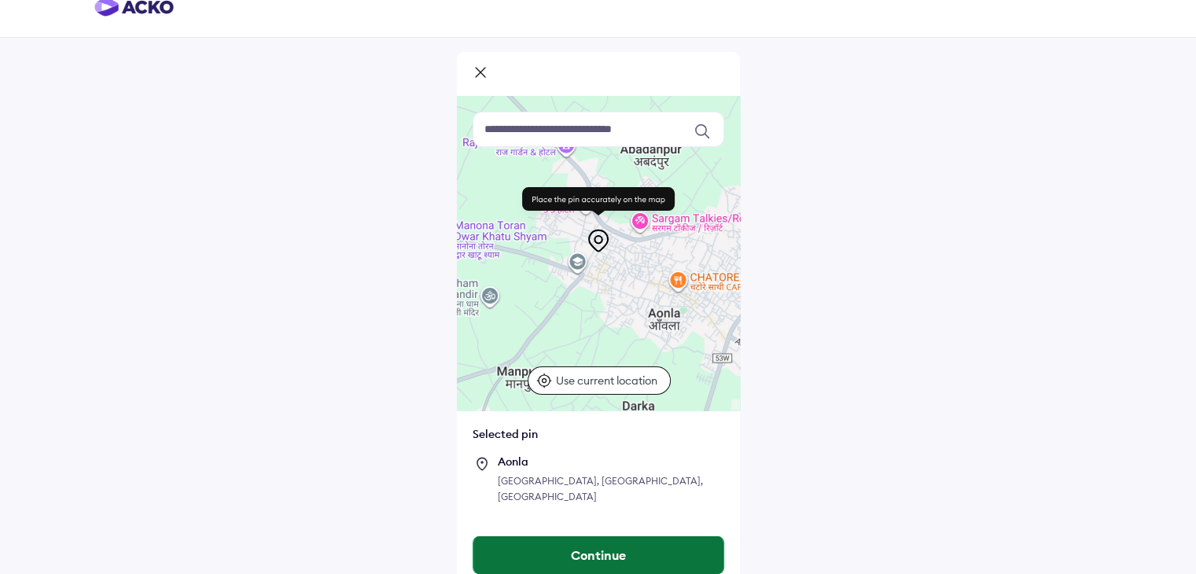
click at [588, 536] on button "Continue" at bounding box center [598, 555] width 250 height 38
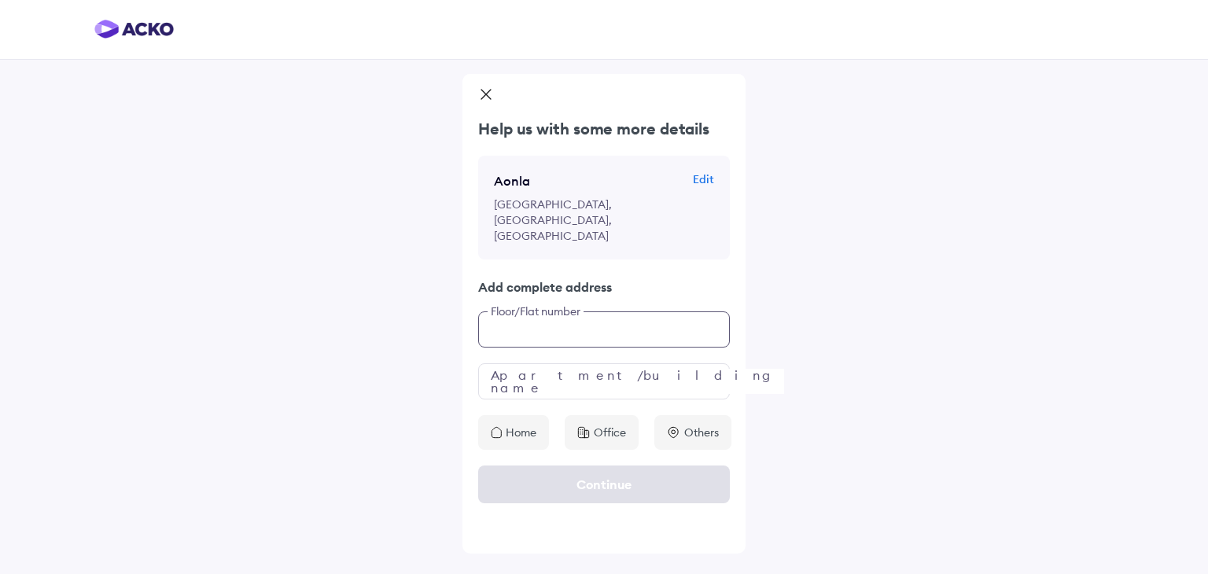
click at [583, 311] on input "text" at bounding box center [604, 329] width 252 height 36
type input "*"
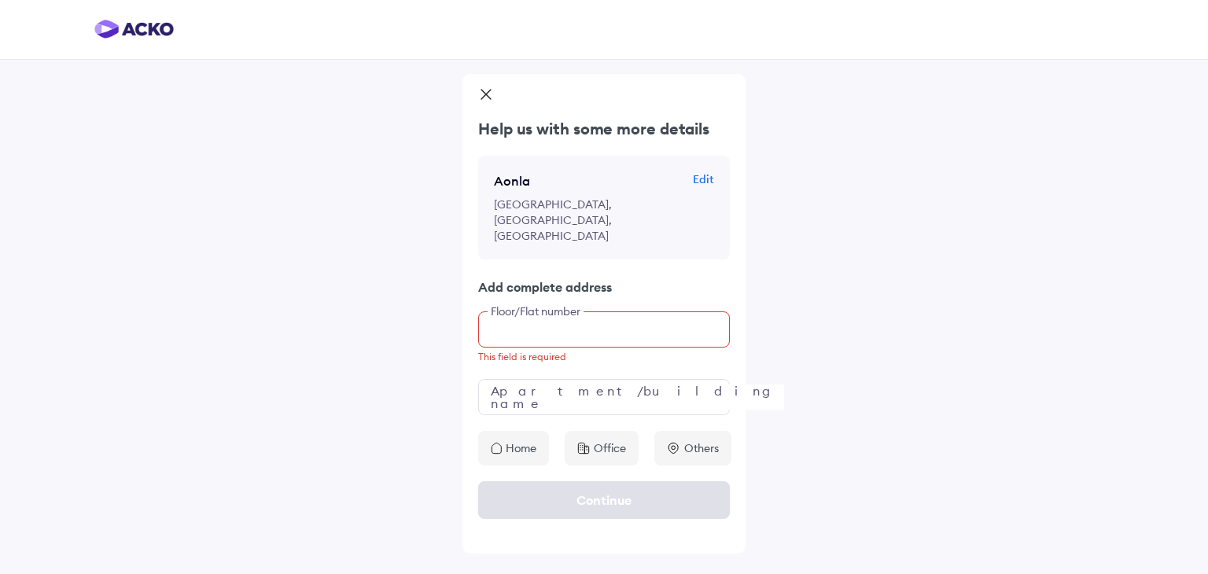
type input "*"
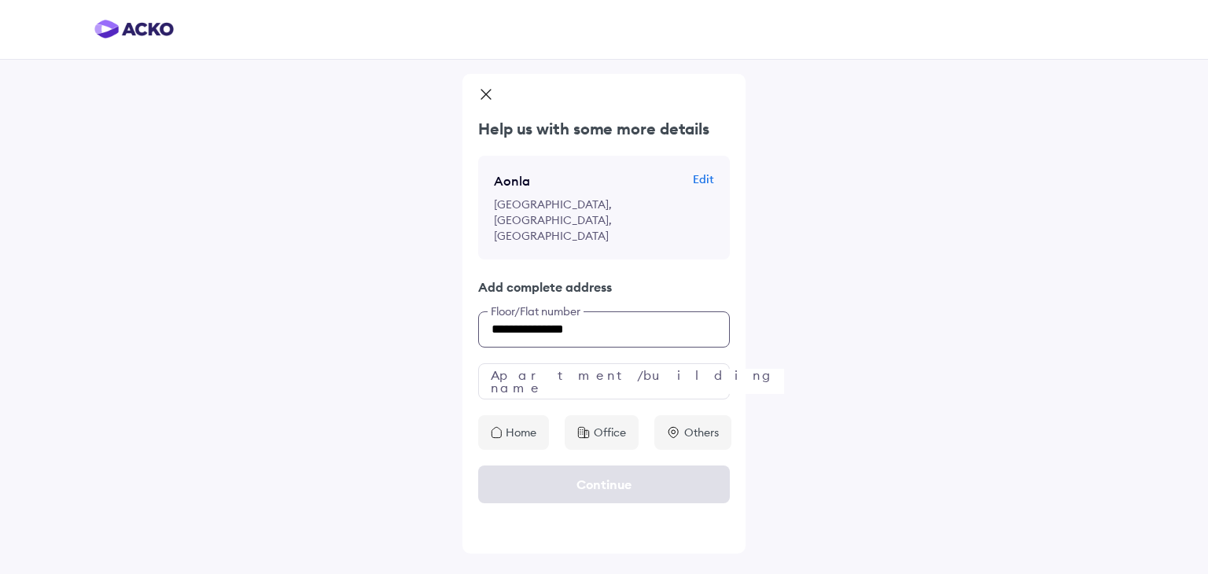
type input "**********"
click at [513, 425] on p "Home" at bounding box center [521, 433] width 31 height 16
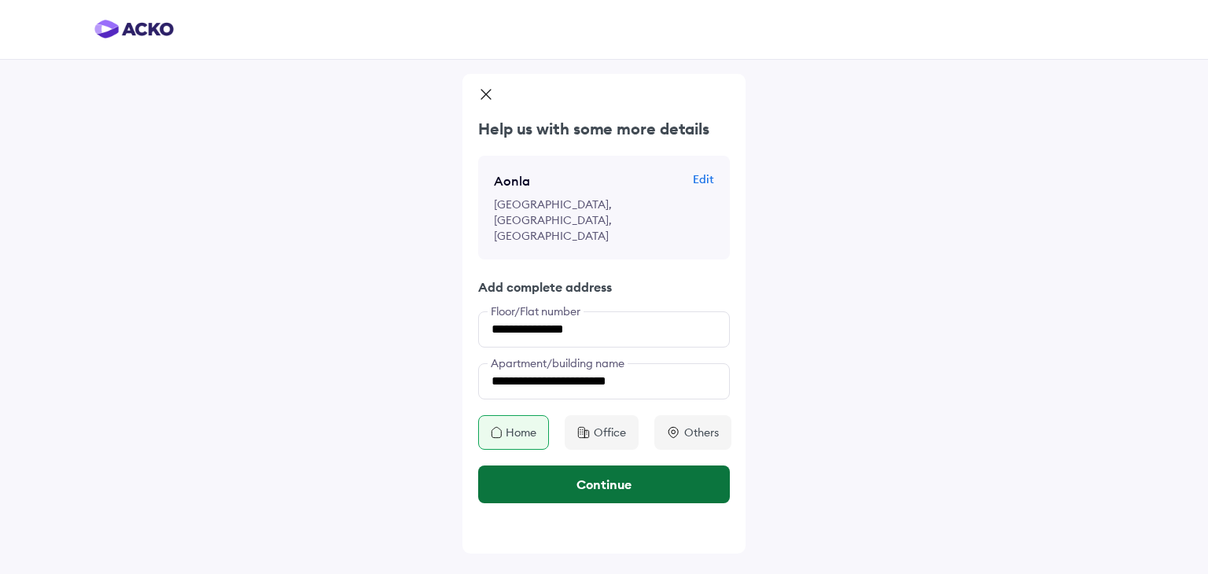
click at [611, 465] on button "Continue" at bounding box center [604, 484] width 252 height 38
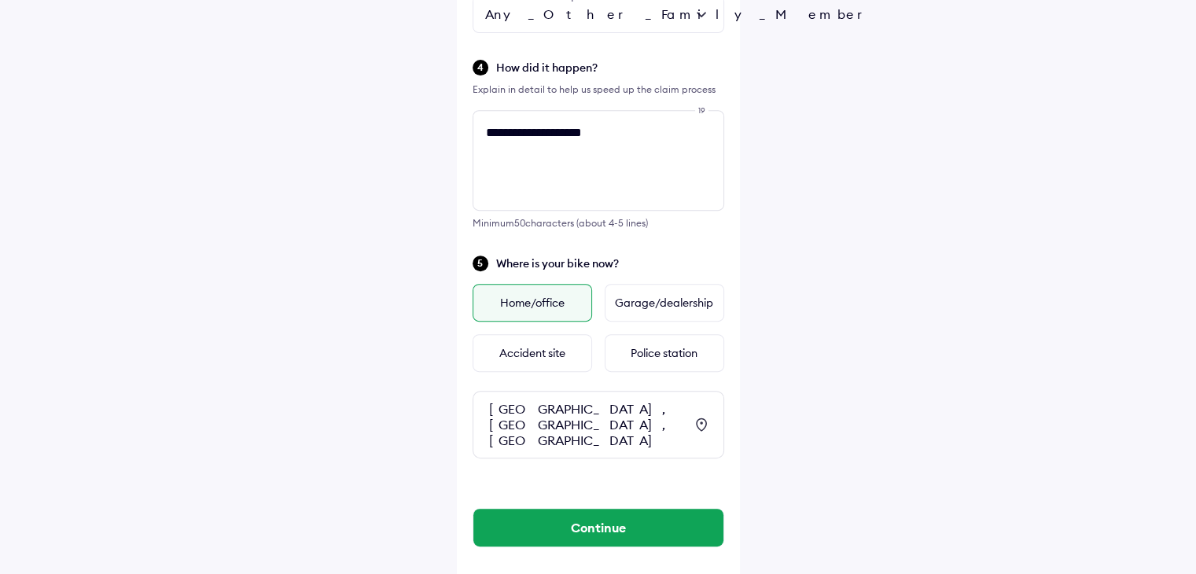
scroll to position [648, 0]
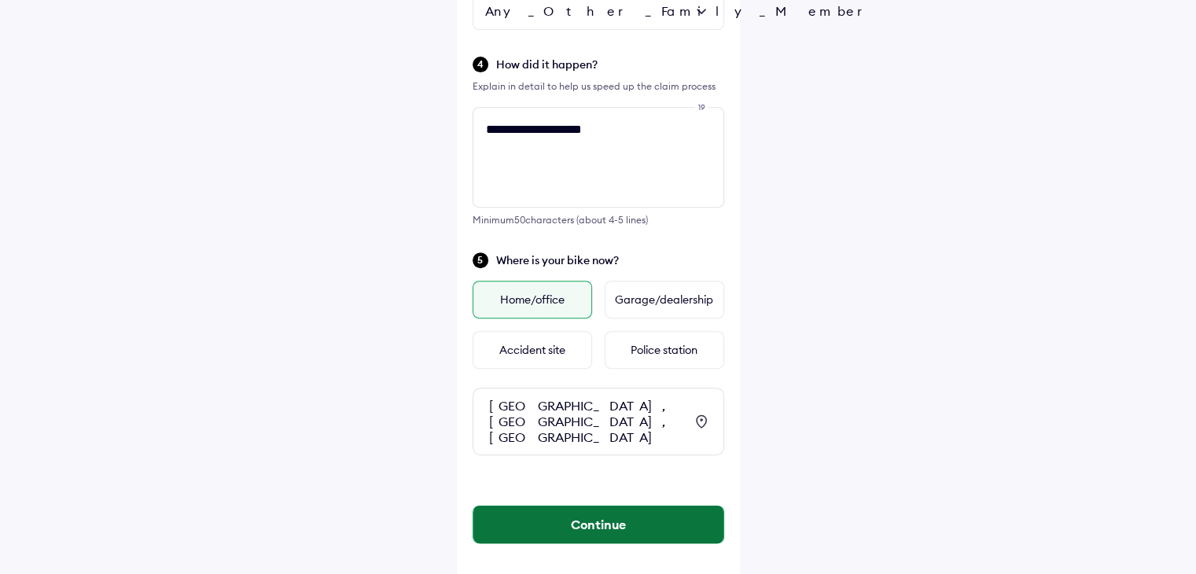
click at [571, 506] on button "Continue" at bounding box center [598, 525] width 250 height 38
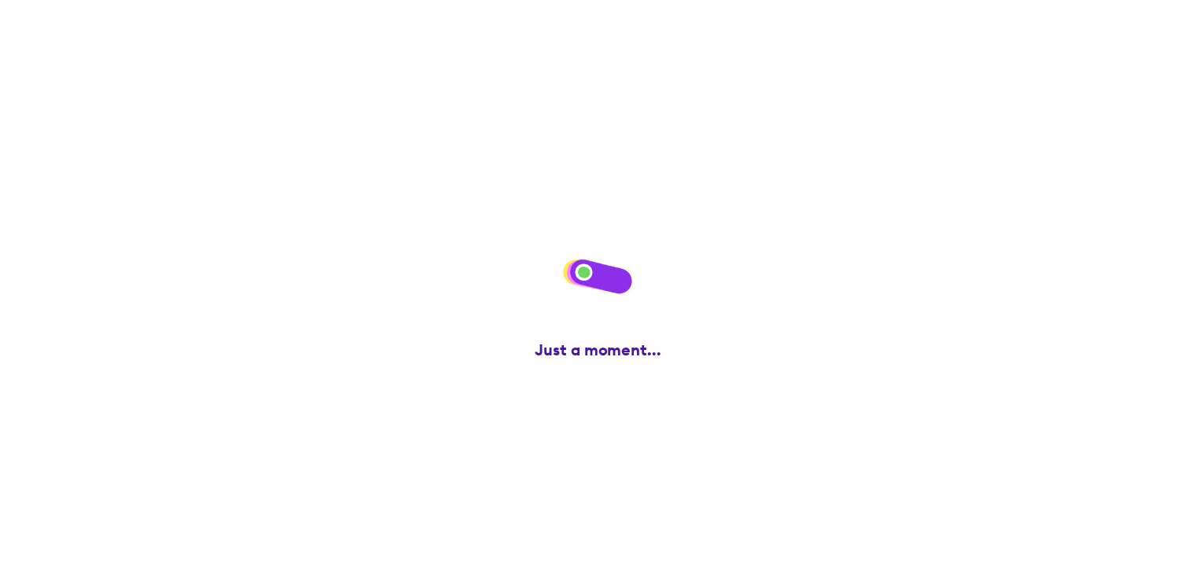
scroll to position [0, 0]
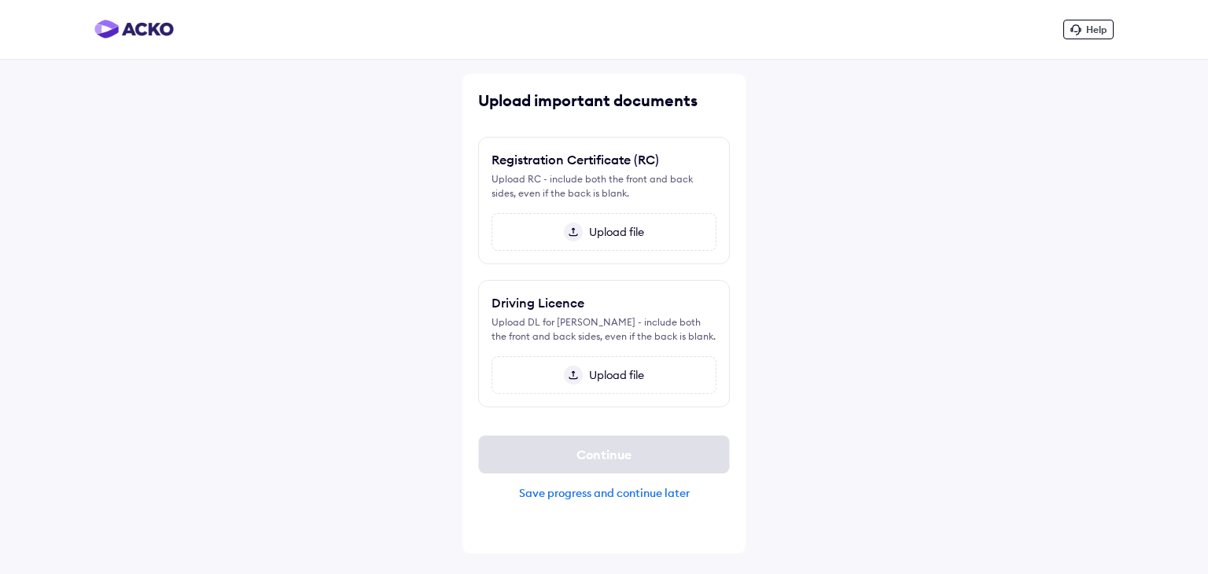
click at [597, 231] on span "Upload file" at bounding box center [613, 232] width 61 height 14
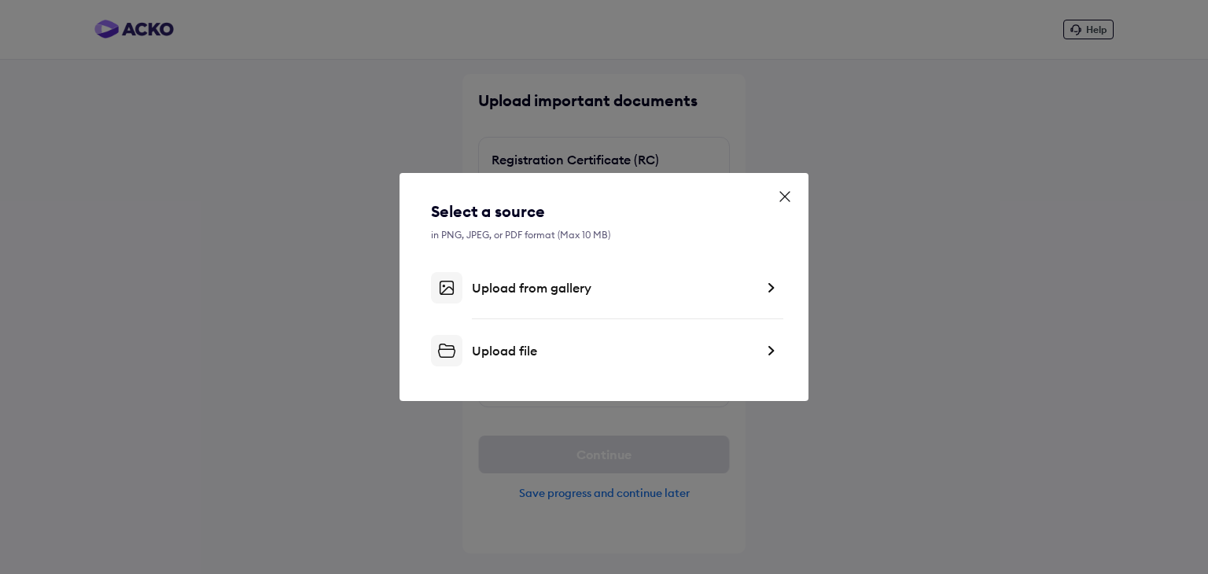
click at [529, 293] on div "Upload from gallery" at bounding box center [613, 288] width 283 height 16
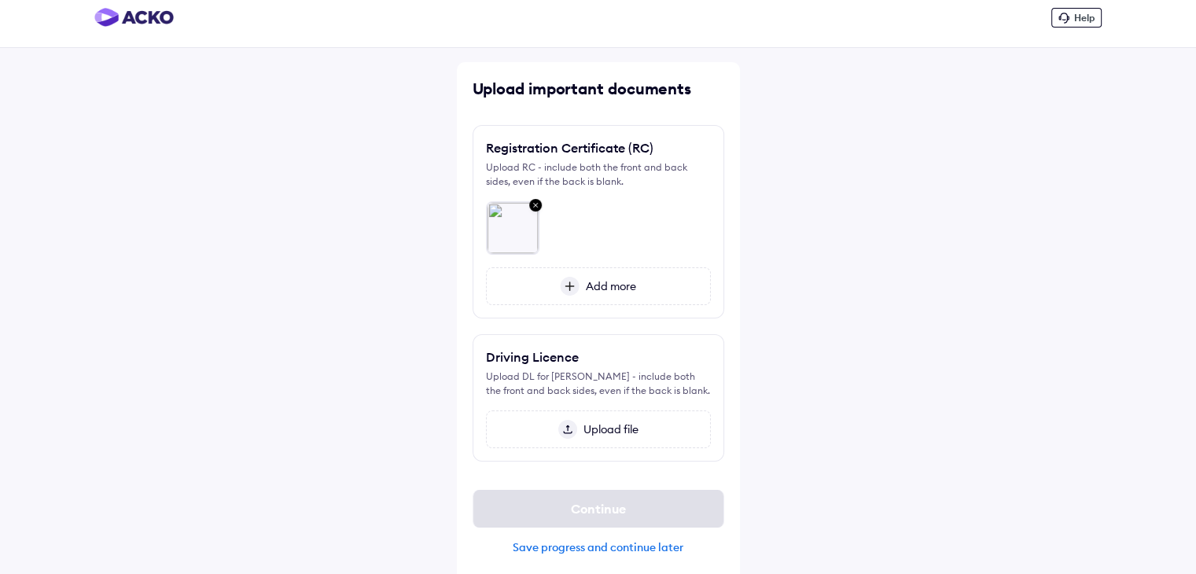
scroll to position [20, 0]
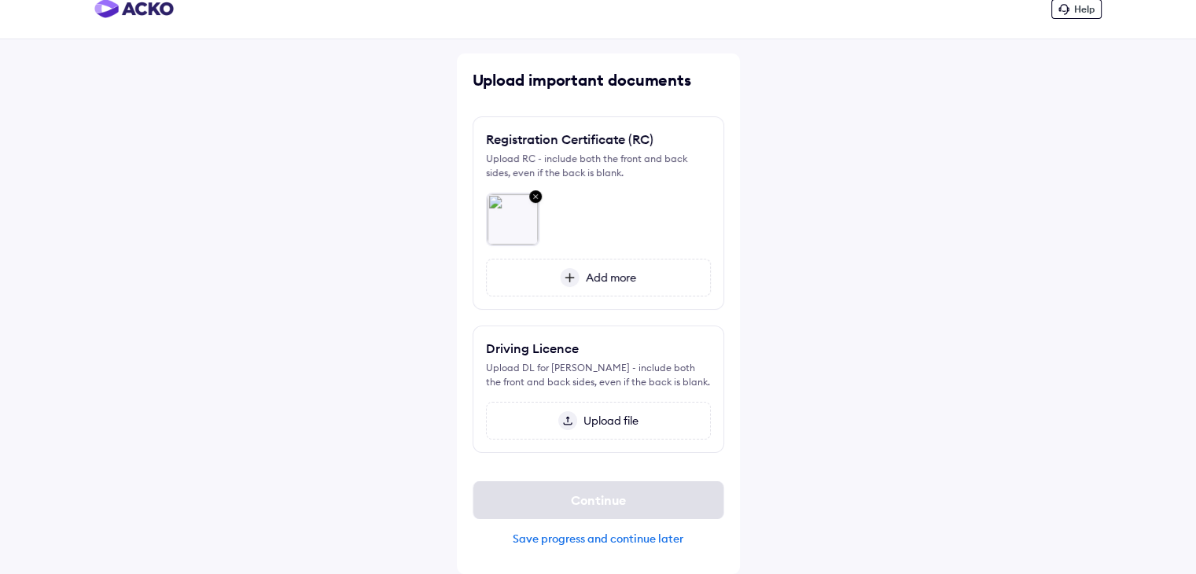
click at [579, 422] on span "Upload file" at bounding box center [607, 421] width 61 height 14
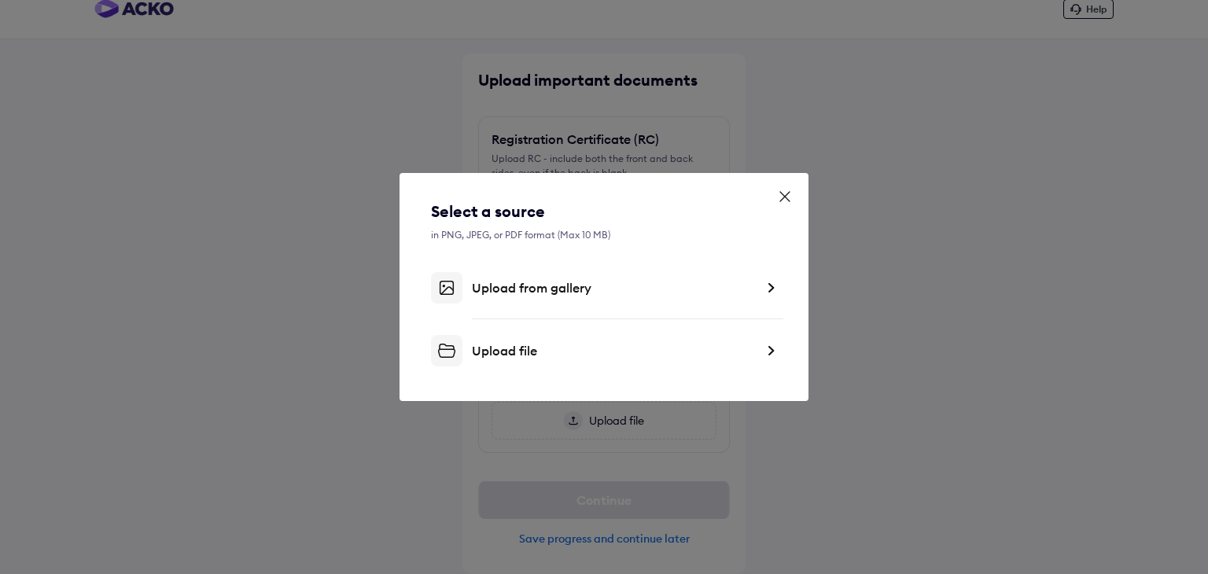
click at [531, 290] on div "Upload from gallery" at bounding box center [613, 288] width 283 height 16
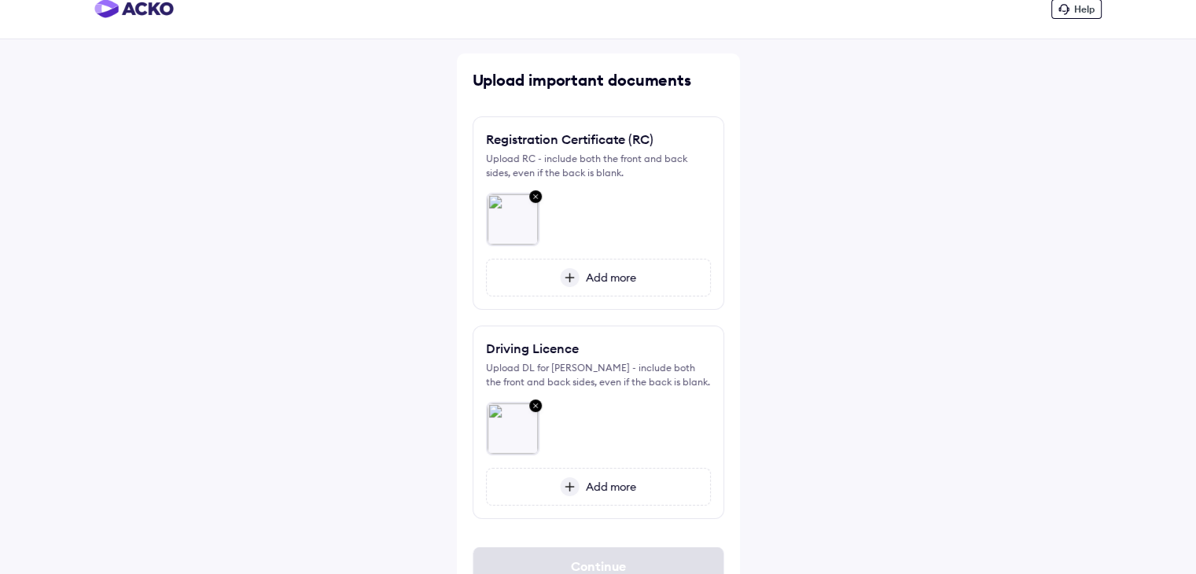
scroll to position [86, 0]
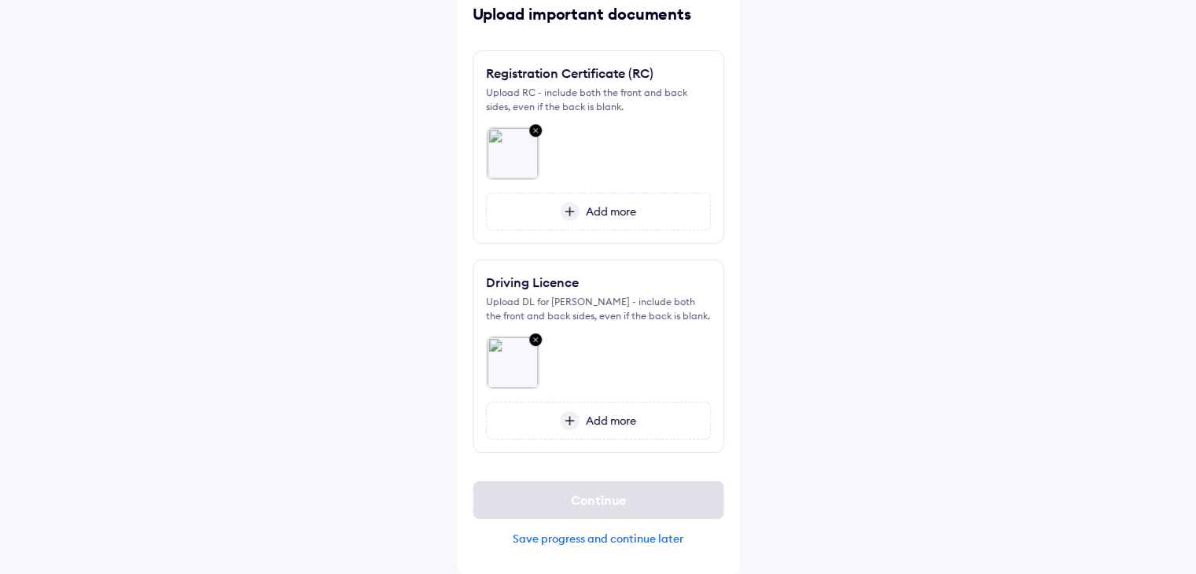
click at [786, 403] on div "Help Upload important documents Registration Certificate (RC) Upload RC - inclu…" at bounding box center [598, 244] width 1196 height 660
click at [799, 350] on div "Help Upload important documents Registration Certificate (RC) Upload RC - inclu…" at bounding box center [598, 244] width 1196 height 660
click at [572, 466] on div "Upload important documents Registration Certificate (RC) Upload RC - include bo…" at bounding box center [598, 280] width 283 height 586
click at [578, 504] on div "Continue" at bounding box center [598, 500] width 252 height 38
click at [762, 443] on div "Help Upload important documents Registration Certificate (RC) Upload RC - inclu…" at bounding box center [598, 244] width 1196 height 660
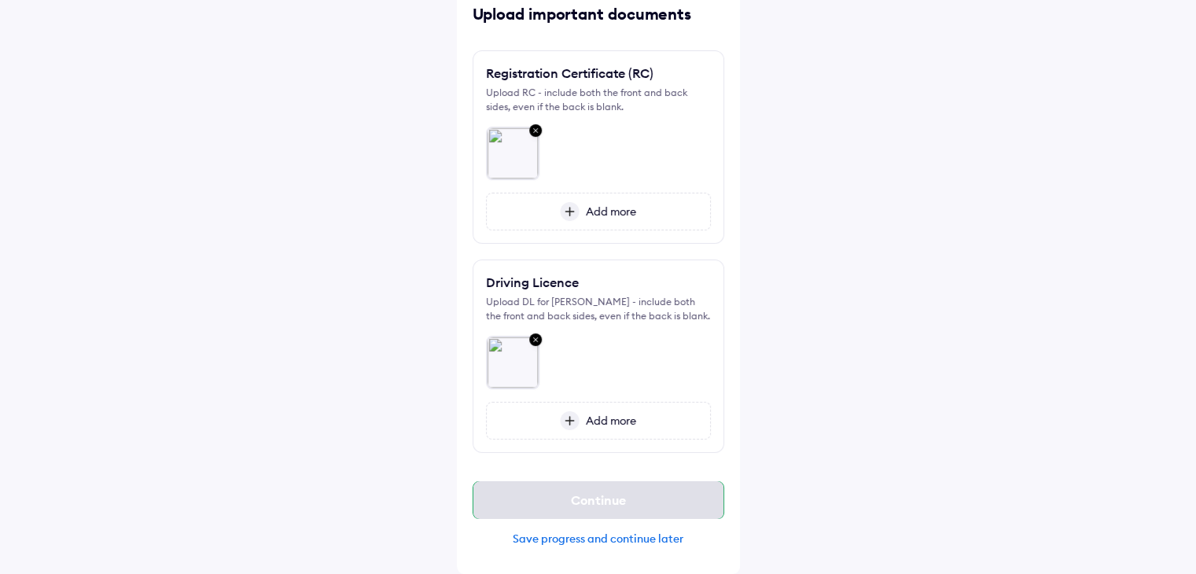
click at [564, 502] on div "Continue" at bounding box center [598, 500] width 252 height 38
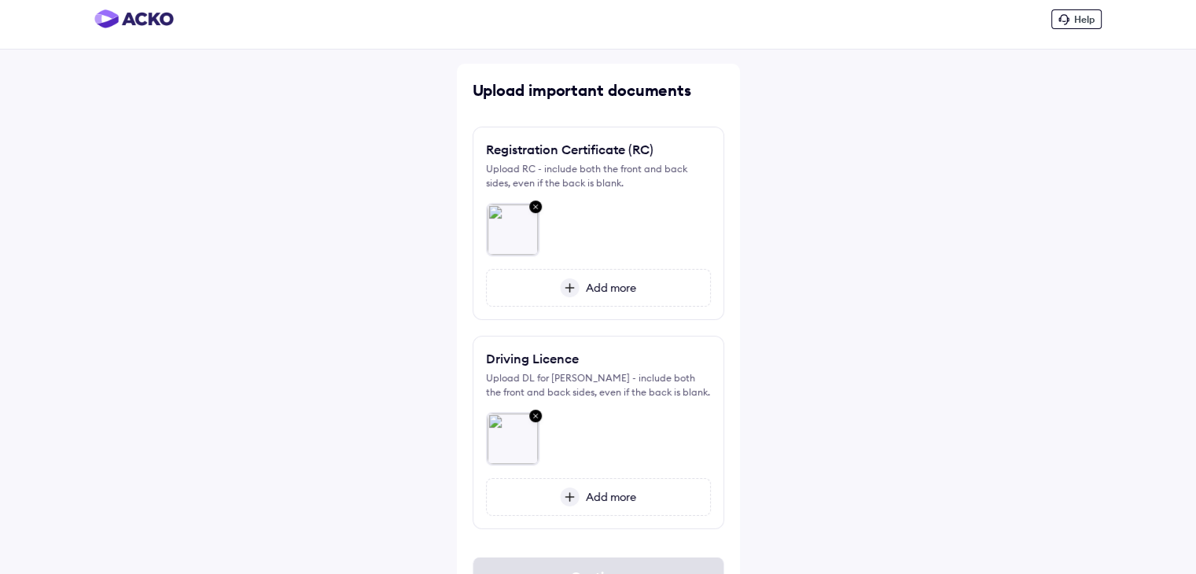
scroll to position [0, 0]
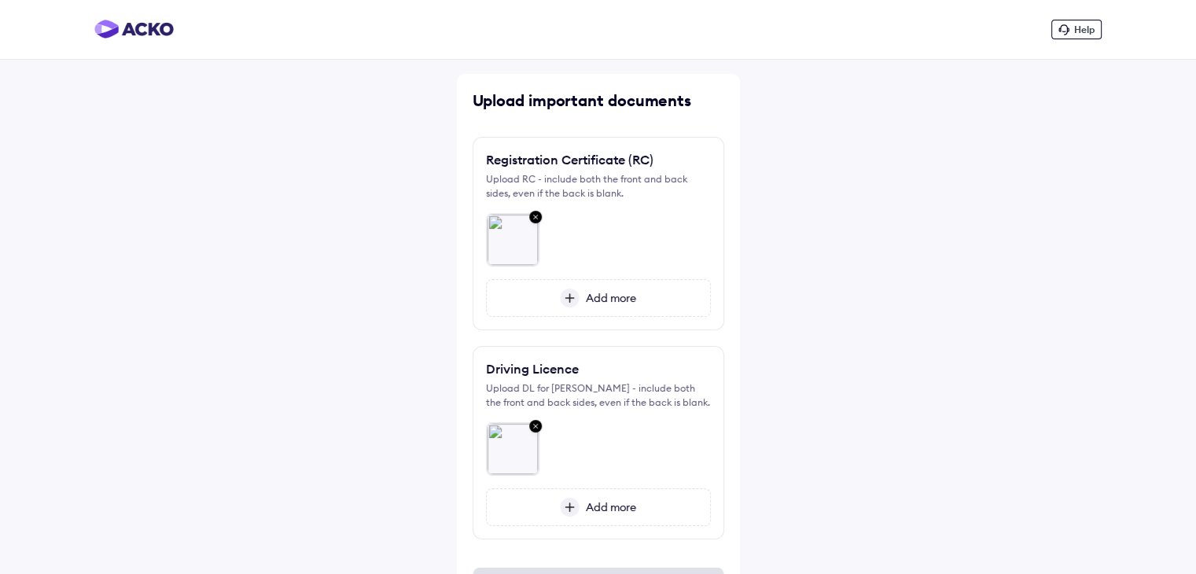
click at [560, 303] on img at bounding box center [570, 298] width 20 height 19
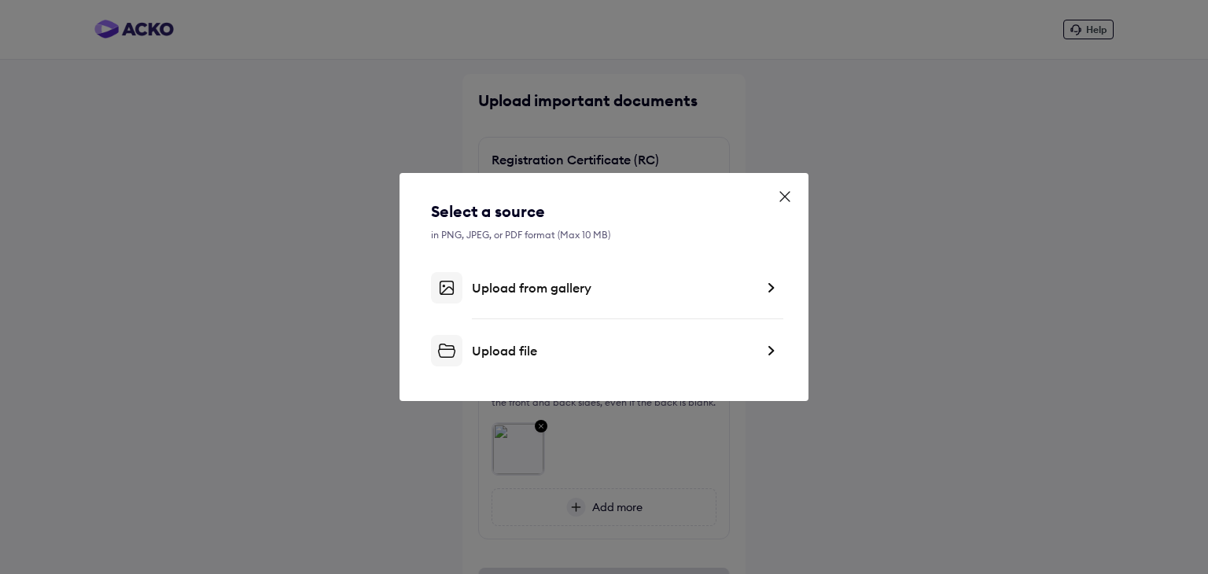
click at [523, 359] on div "Upload file" at bounding box center [604, 350] width 346 height 31
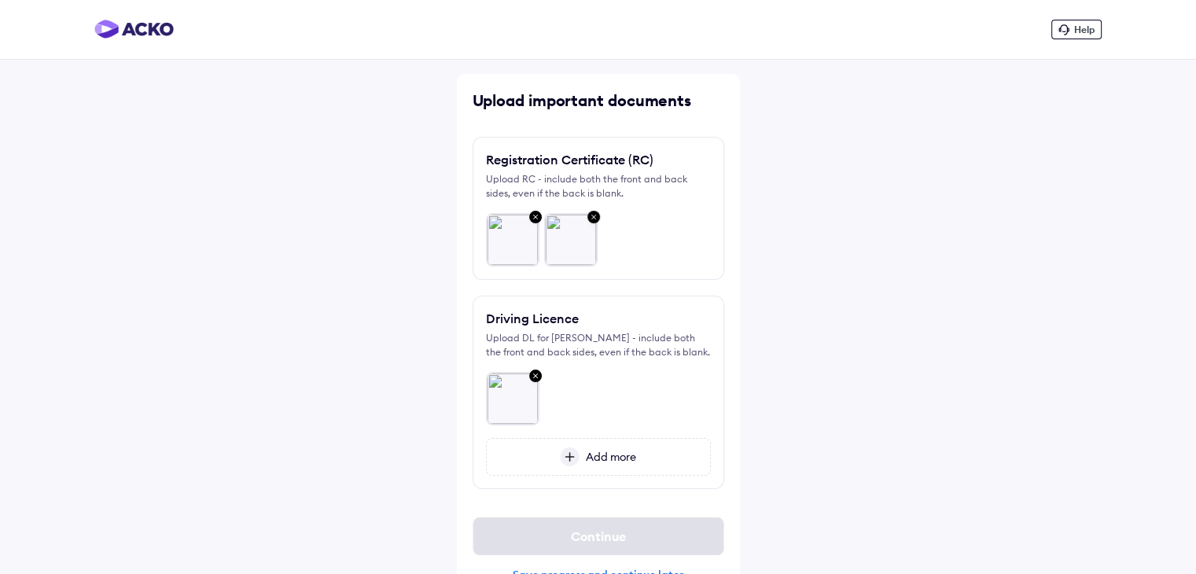
scroll to position [36, 0]
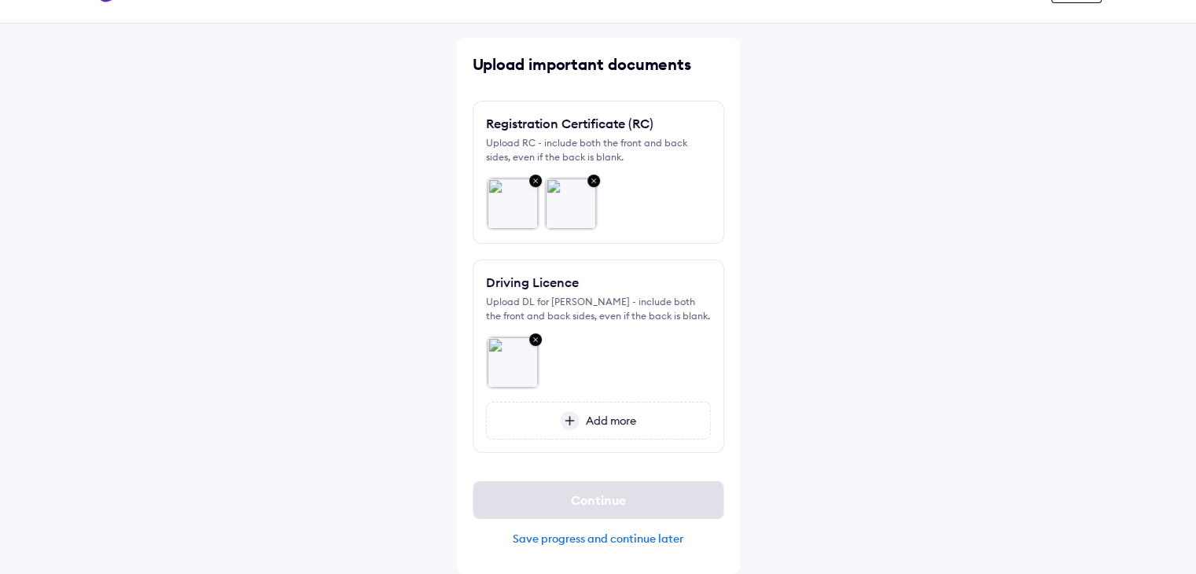
click at [572, 419] on img at bounding box center [570, 420] width 20 height 19
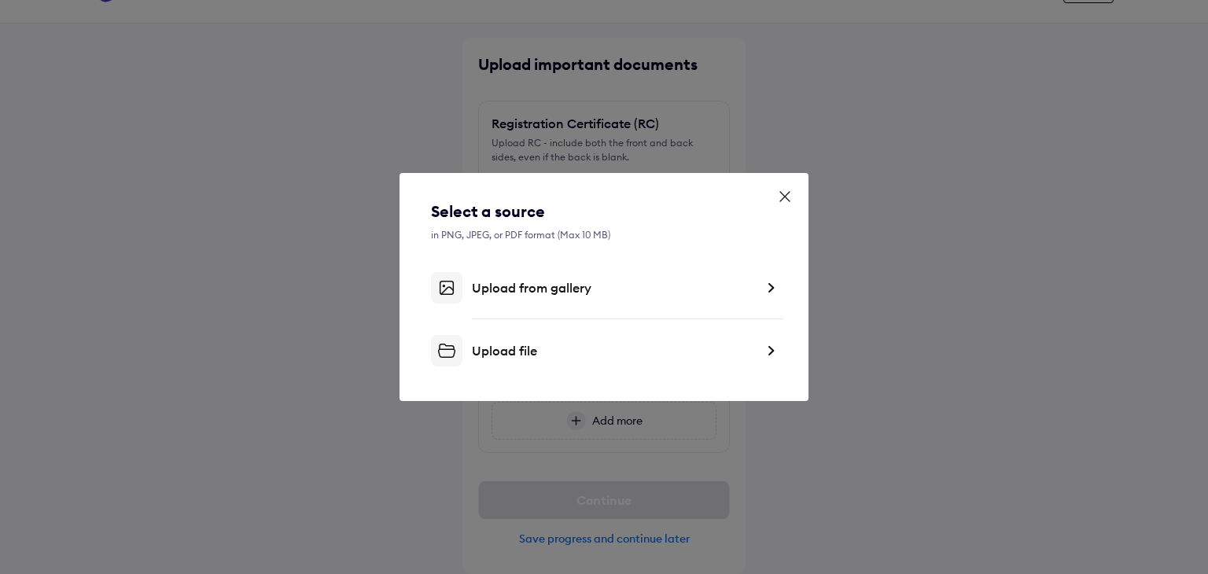
click at [549, 348] on div "Upload file" at bounding box center [613, 351] width 283 height 16
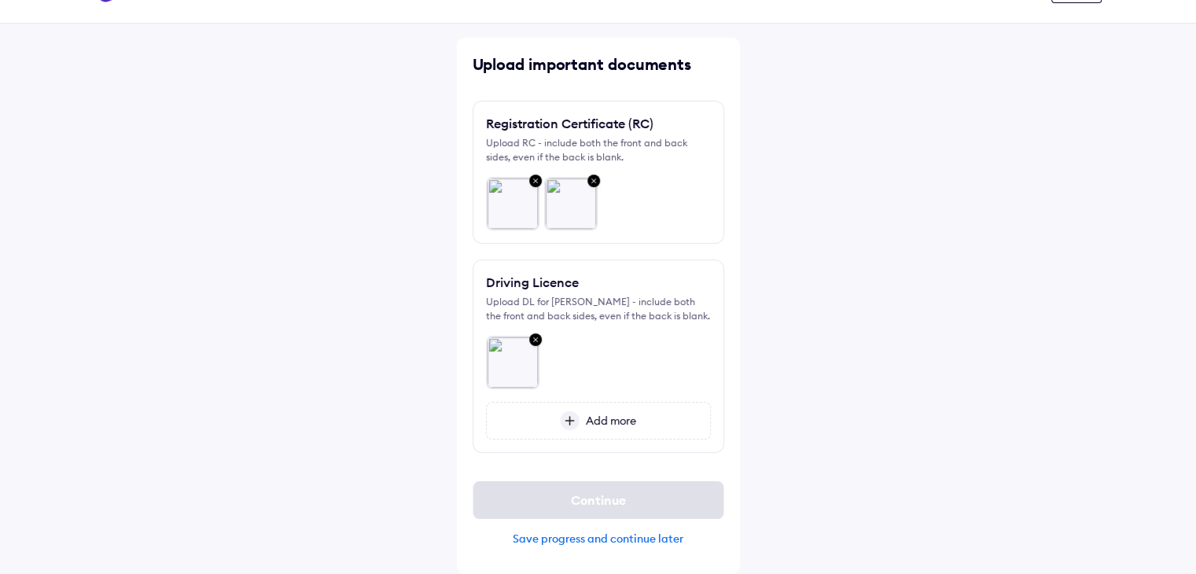
scroll to position [0, 0]
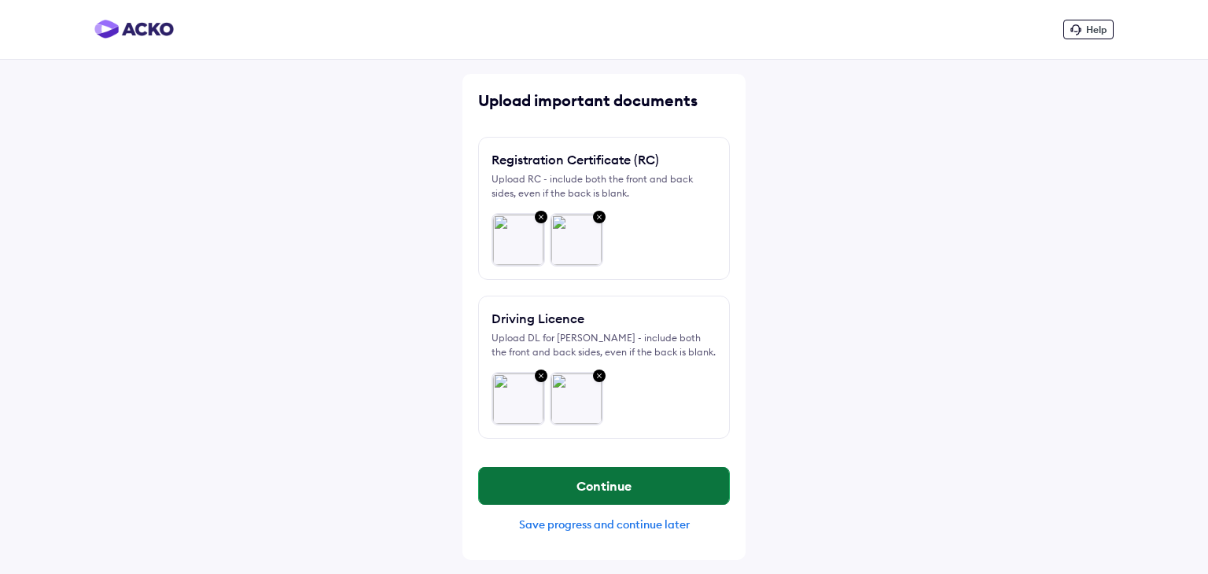
click at [590, 489] on button "Continue" at bounding box center [604, 486] width 250 height 38
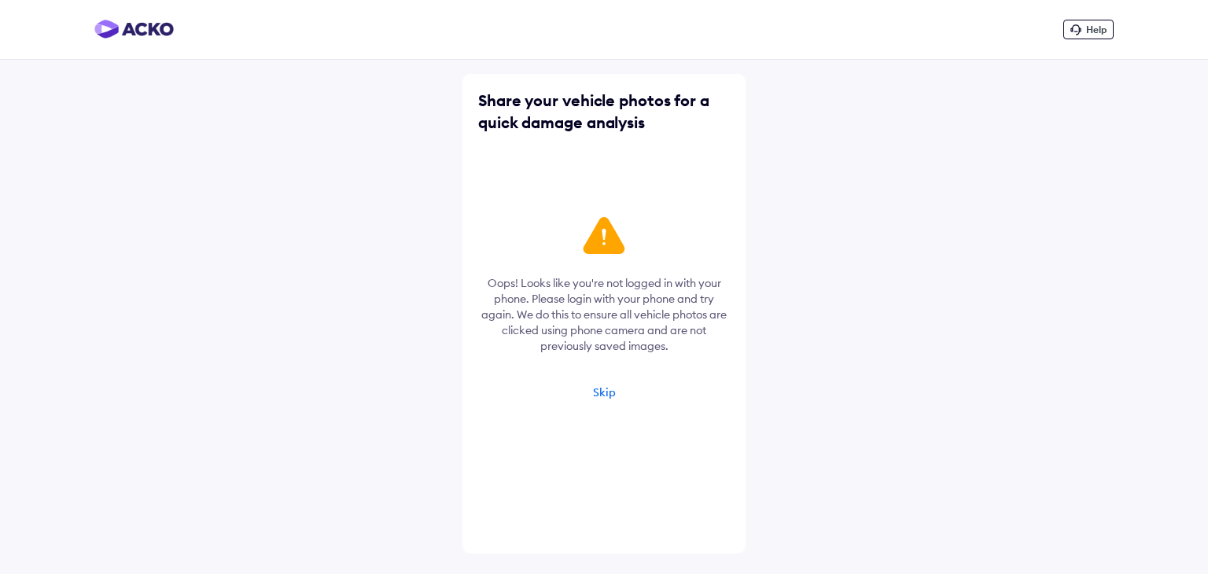
click at [601, 396] on div "Skip" at bounding box center [604, 392] width 23 height 14
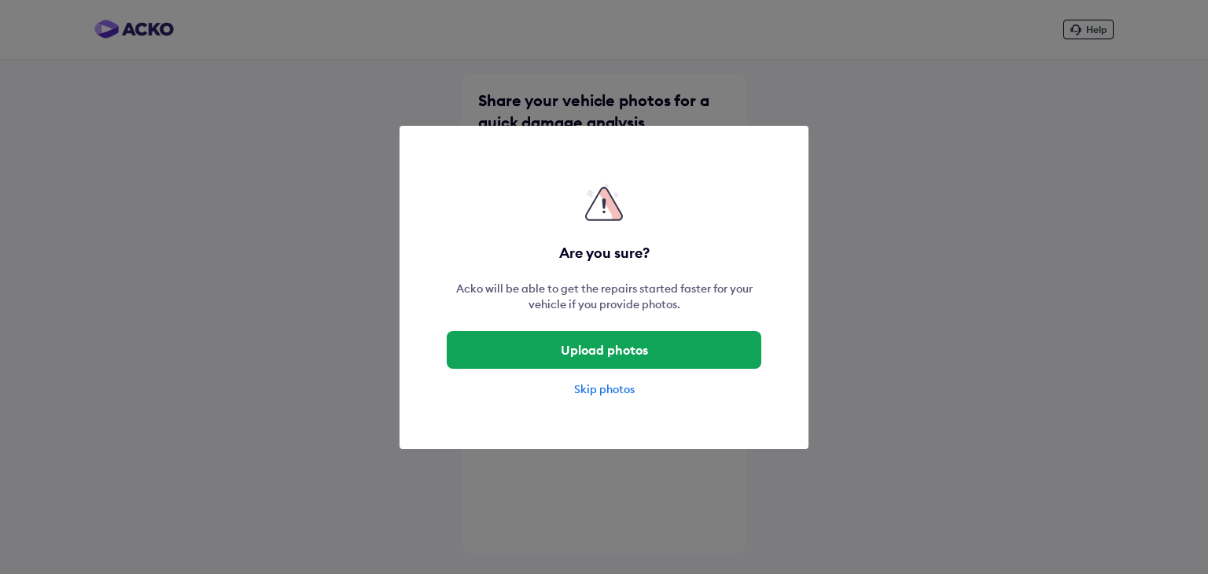
click at [579, 386] on div "Skip photos" at bounding box center [604, 389] width 314 height 16
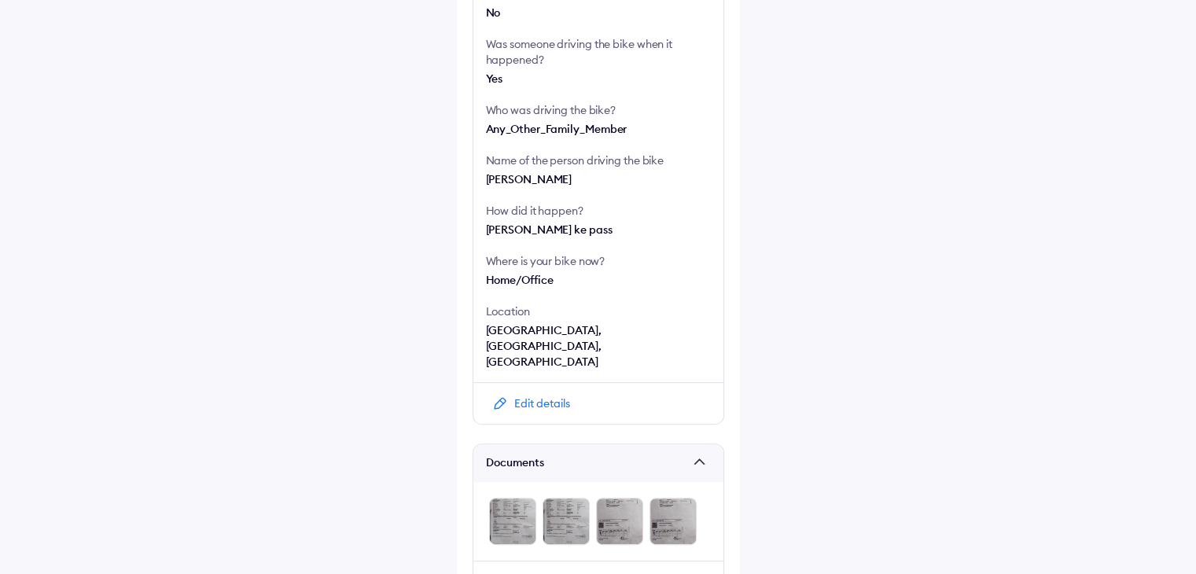
scroll to position [494, 0]
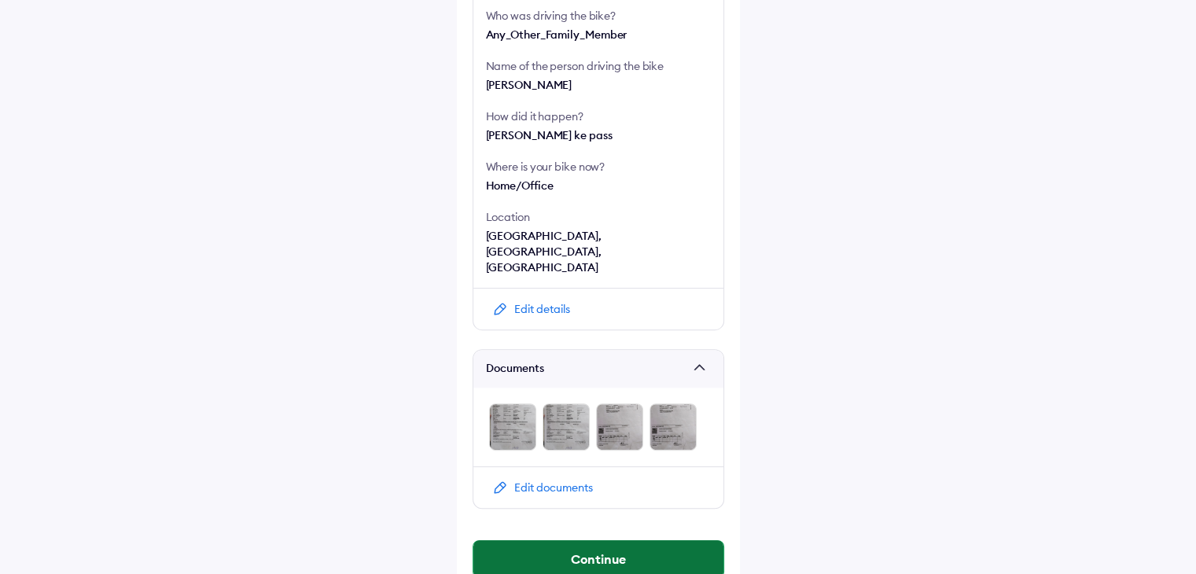
click at [570, 540] on button "Continue" at bounding box center [598, 559] width 250 height 38
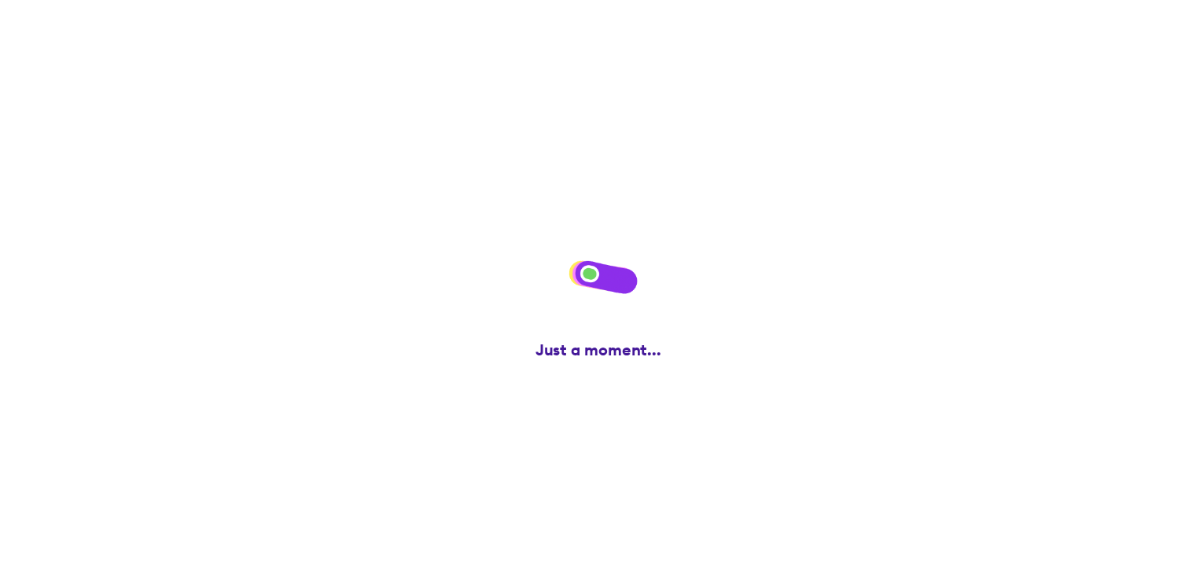
scroll to position [0, 0]
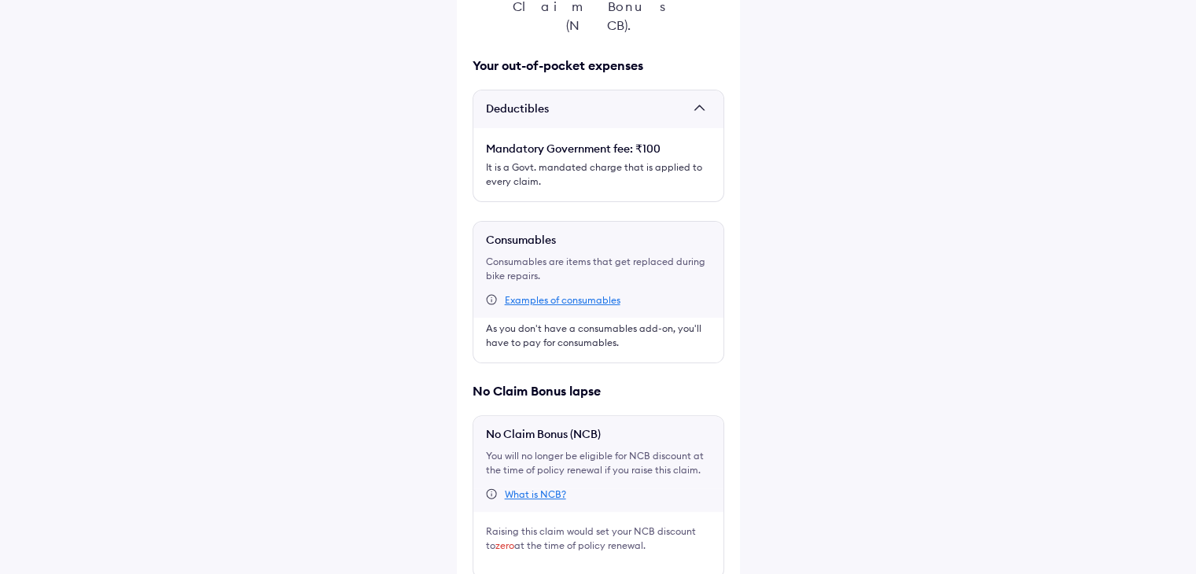
scroll to position [349, 0]
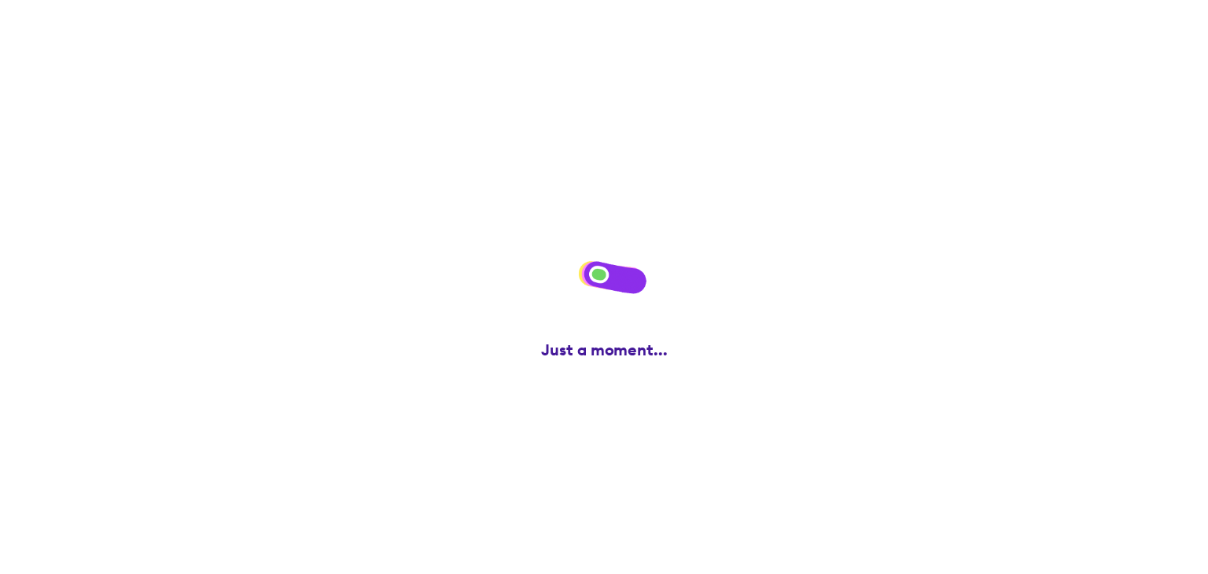
scroll to position [0, 0]
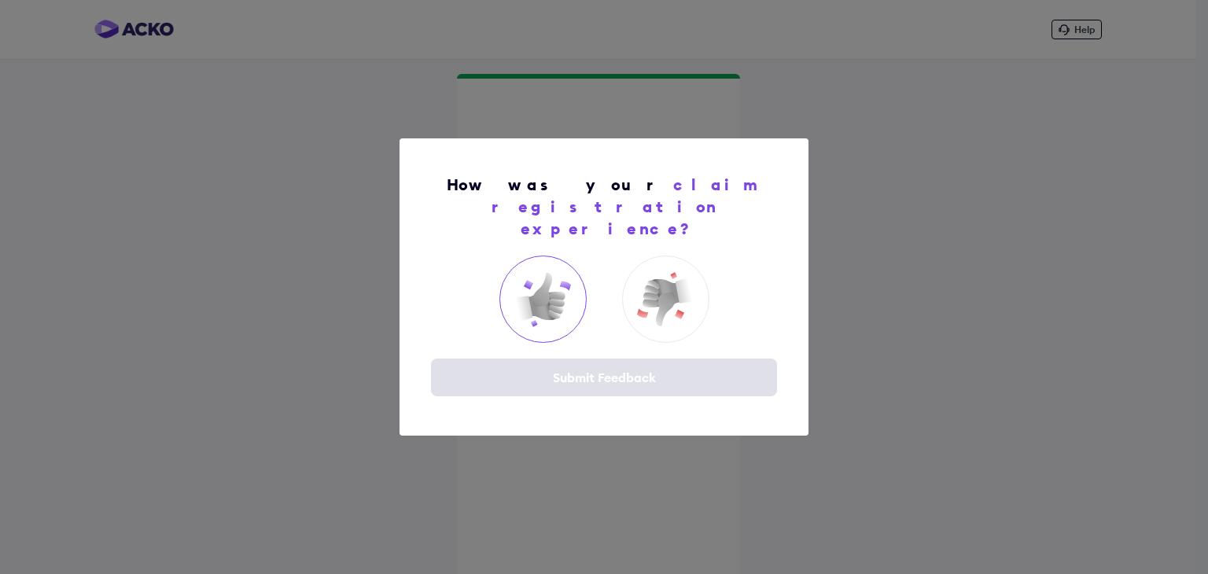
click at [556, 281] on img at bounding box center [542, 299] width 63 height 63
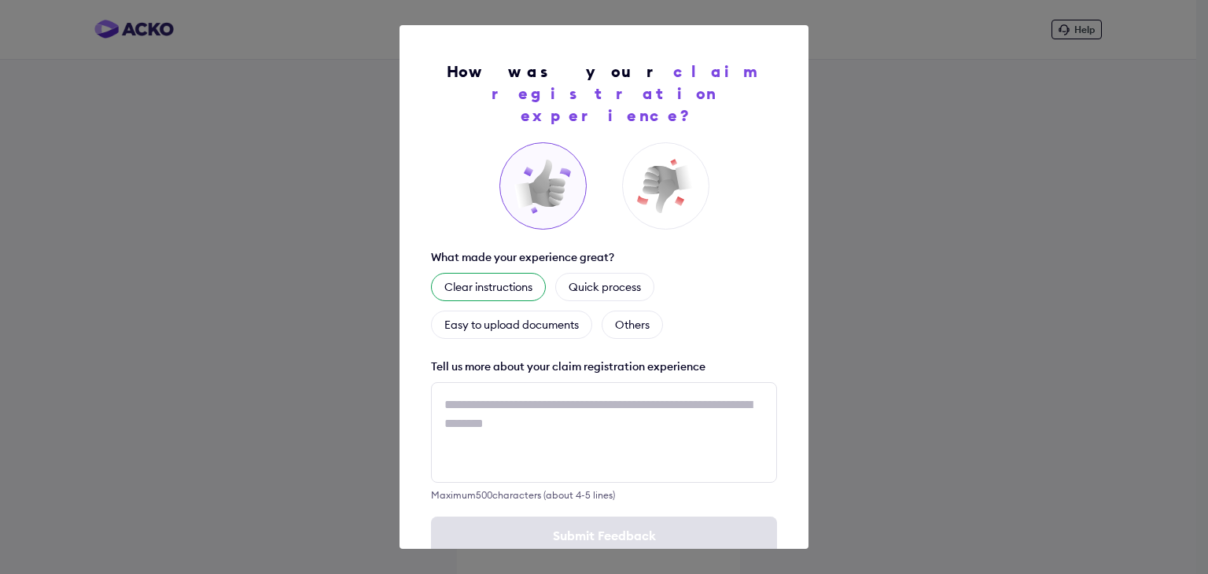
click at [506, 273] on div "Clear instructions" at bounding box center [488, 287] width 115 height 28
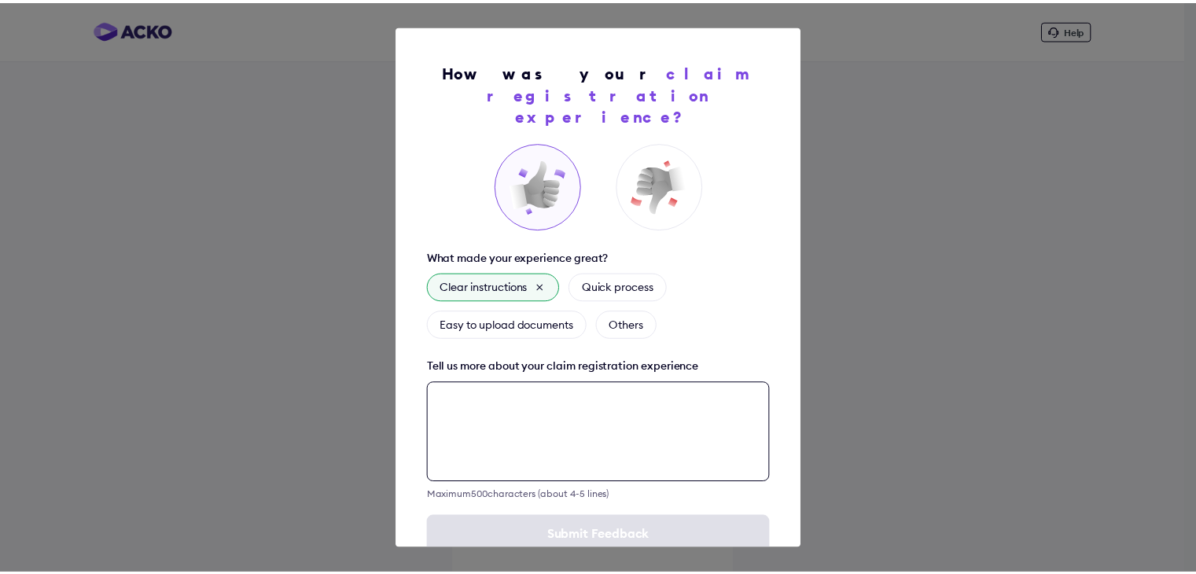
scroll to position [23, 0]
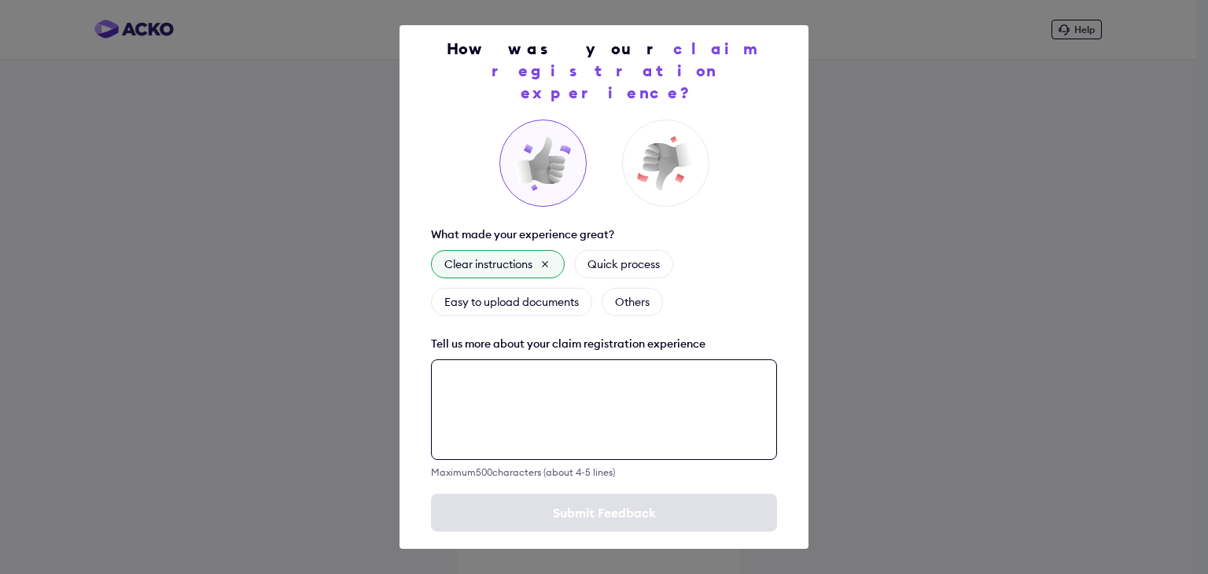
click at [583, 401] on textarea at bounding box center [604, 409] width 346 height 101
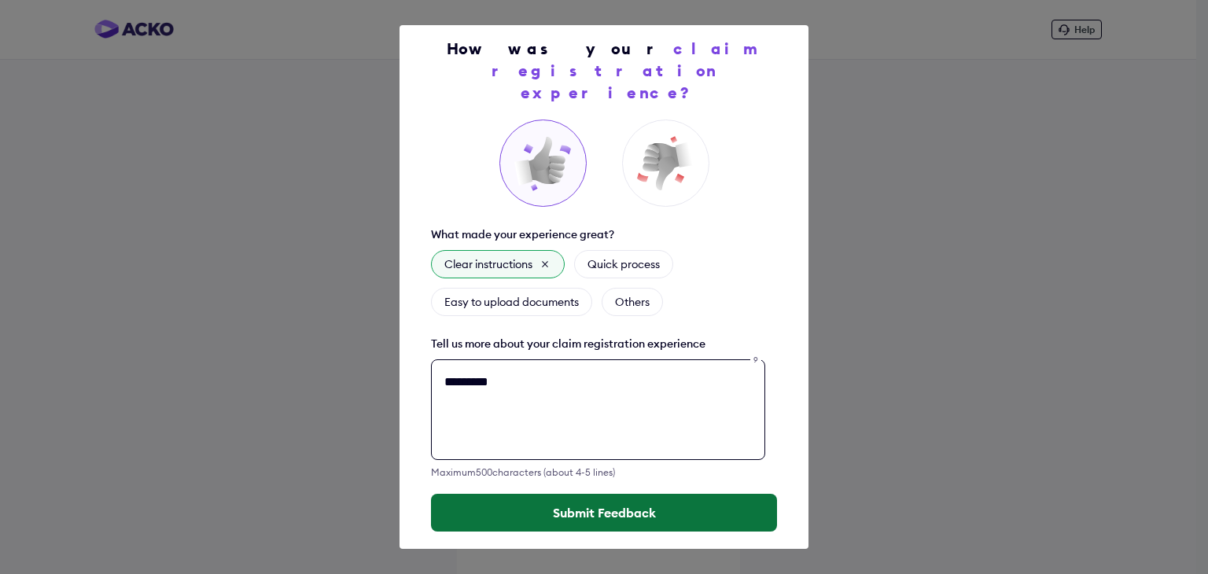
type textarea "*********"
click at [572, 494] on button "Submit Feedback" at bounding box center [604, 513] width 346 height 38
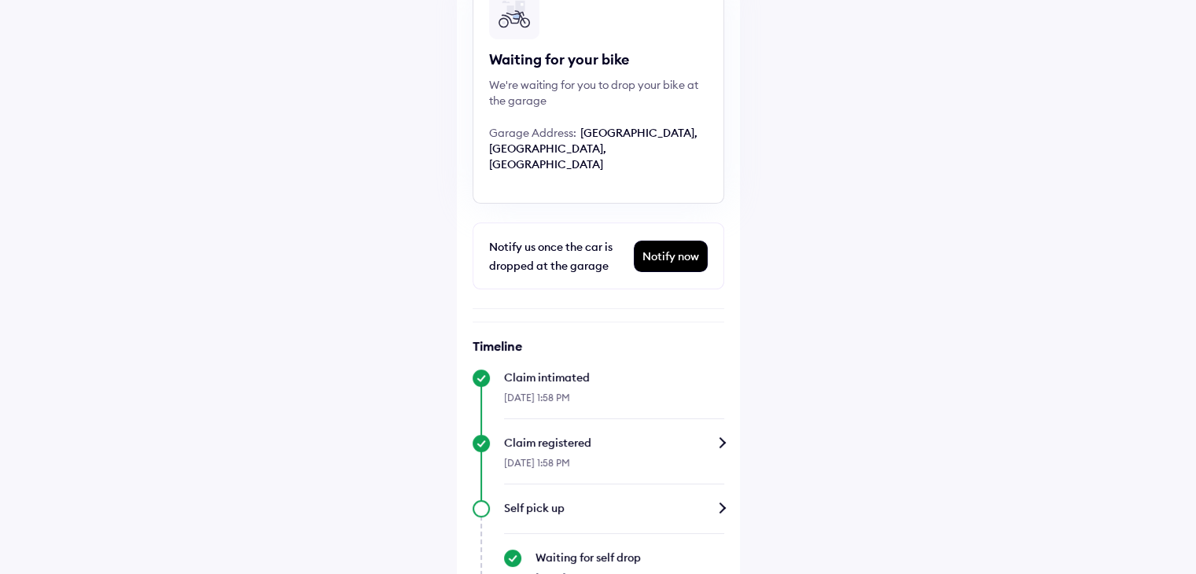
scroll to position [246, 0]
